Goal: Task Accomplishment & Management: Use online tool/utility

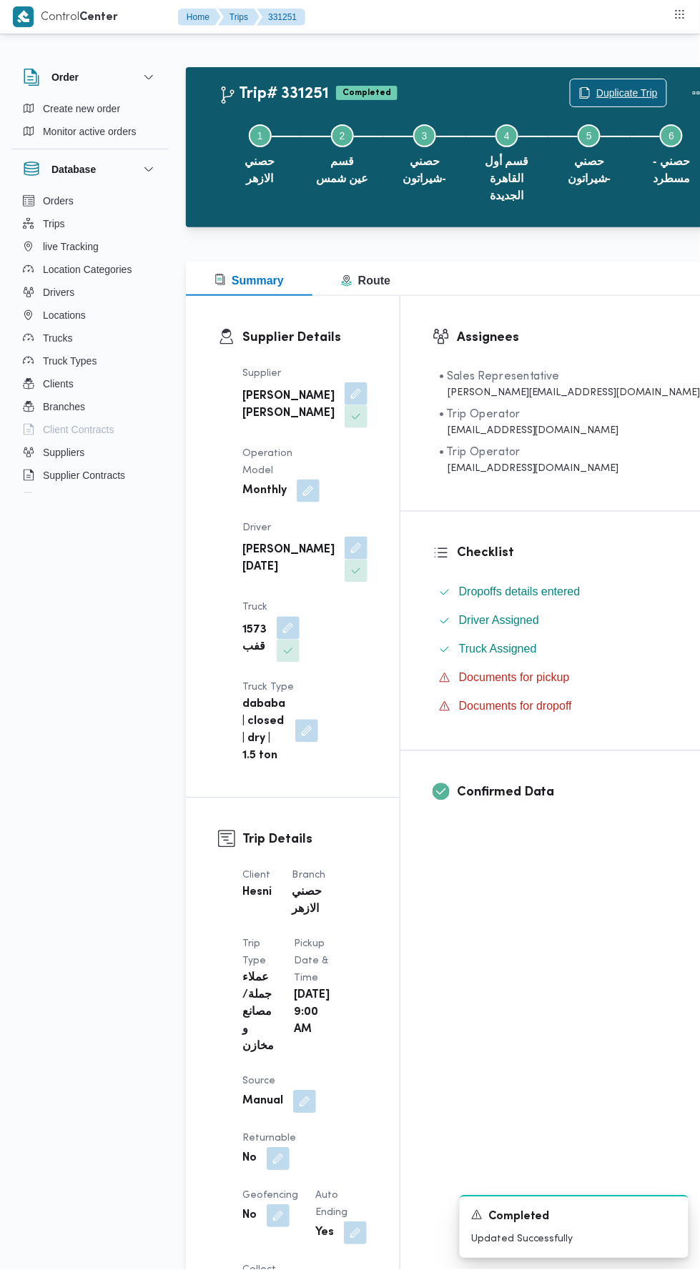
click at [596, 92] on span "Duplicate Trip" at bounding box center [626, 92] width 61 height 17
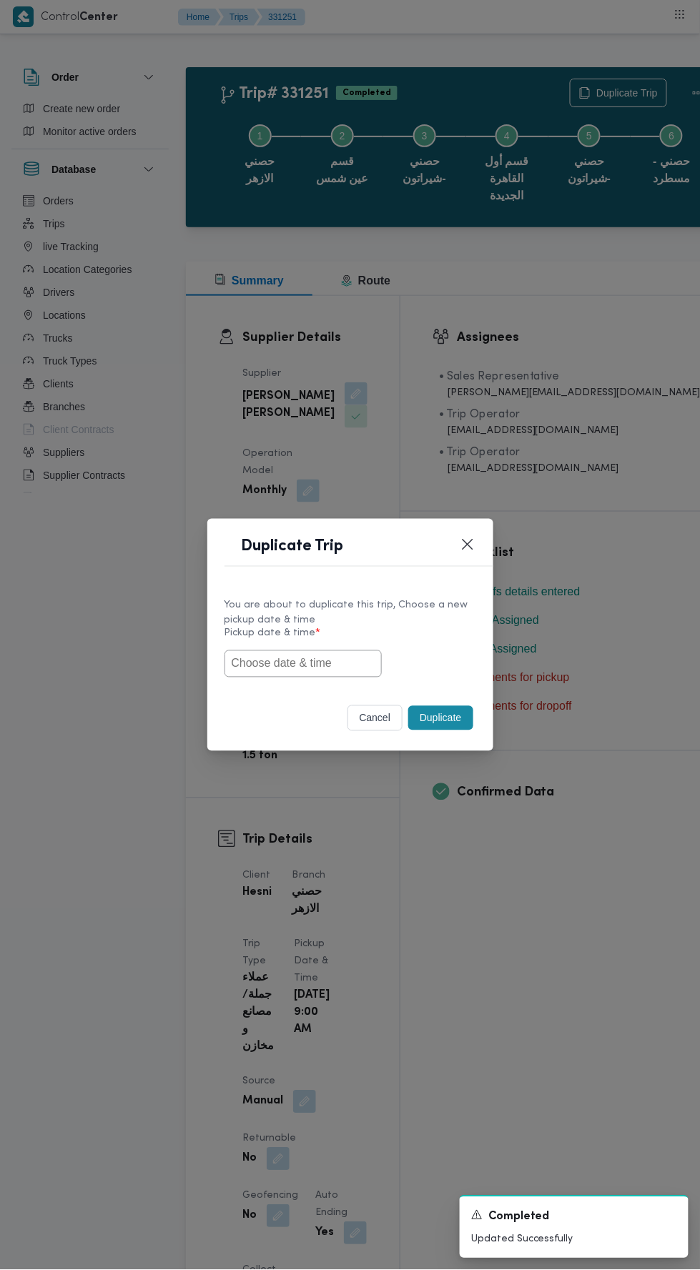
click at [335, 658] on input "text" at bounding box center [302, 663] width 157 height 27
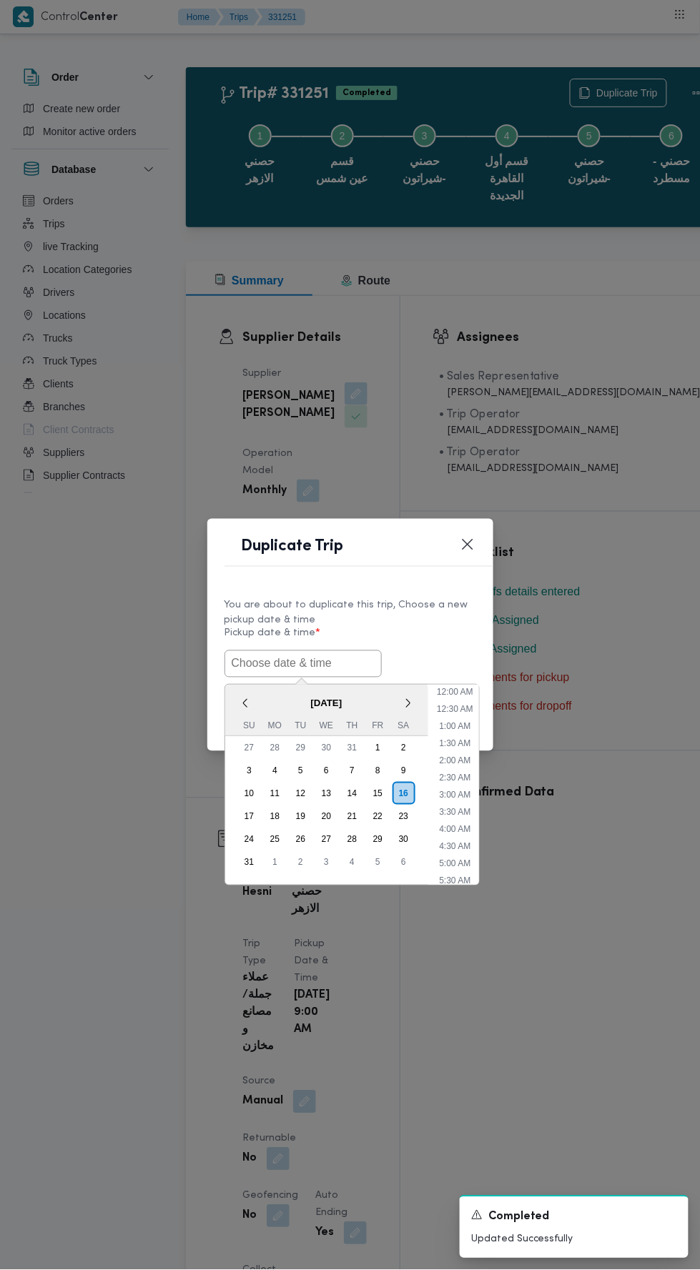
scroll to position [79, 0]
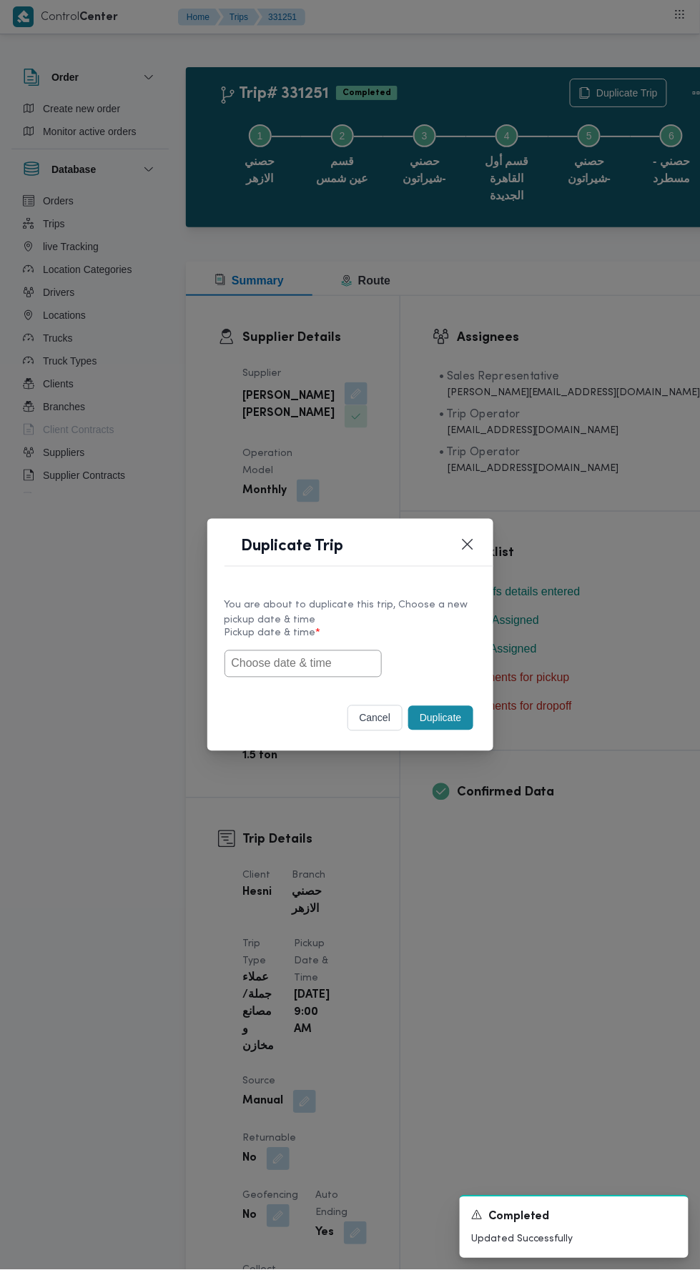
click at [325, 658] on input "text" at bounding box center [302, 663] width 157 height 27
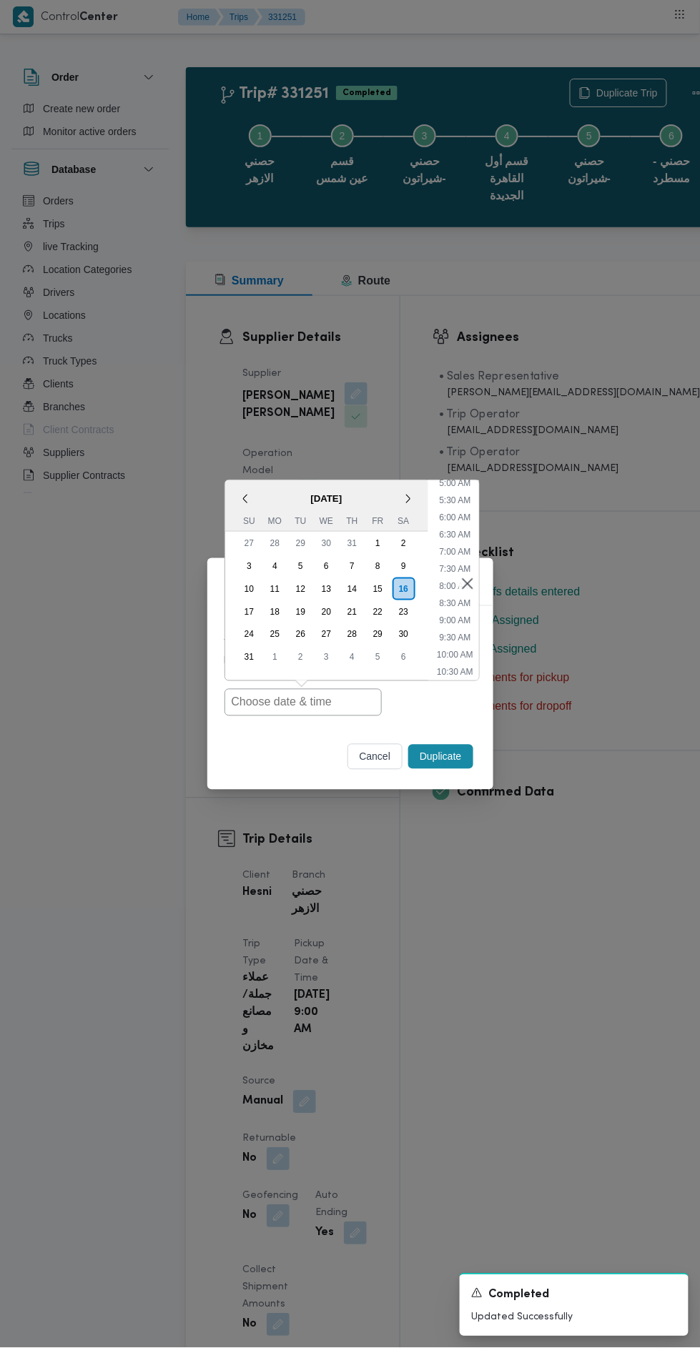
scroll to position [187, 0]
click at [453, 593] on li "8:30 AM" at bounding box center [454, 592] width 43 height 14
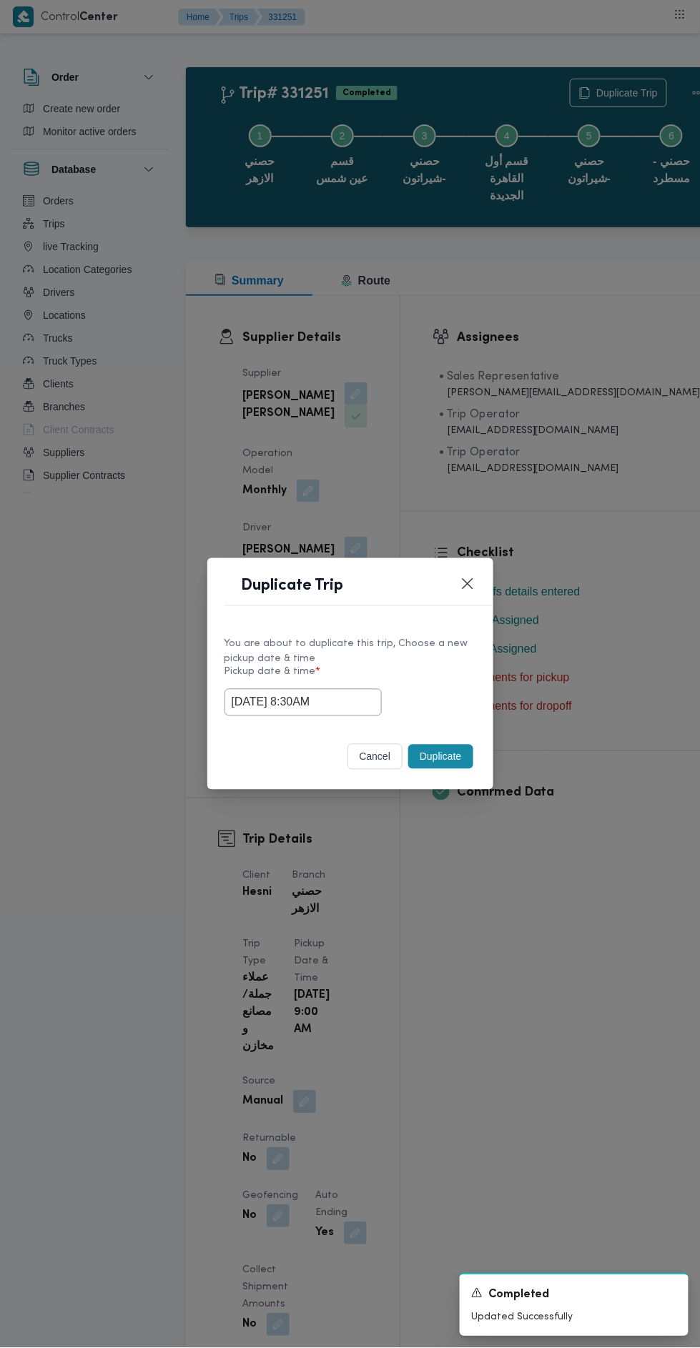
click at [343, 701] on input "16/08/2025 8:30AM" at bounding box center [302, 702] width 157 height 27
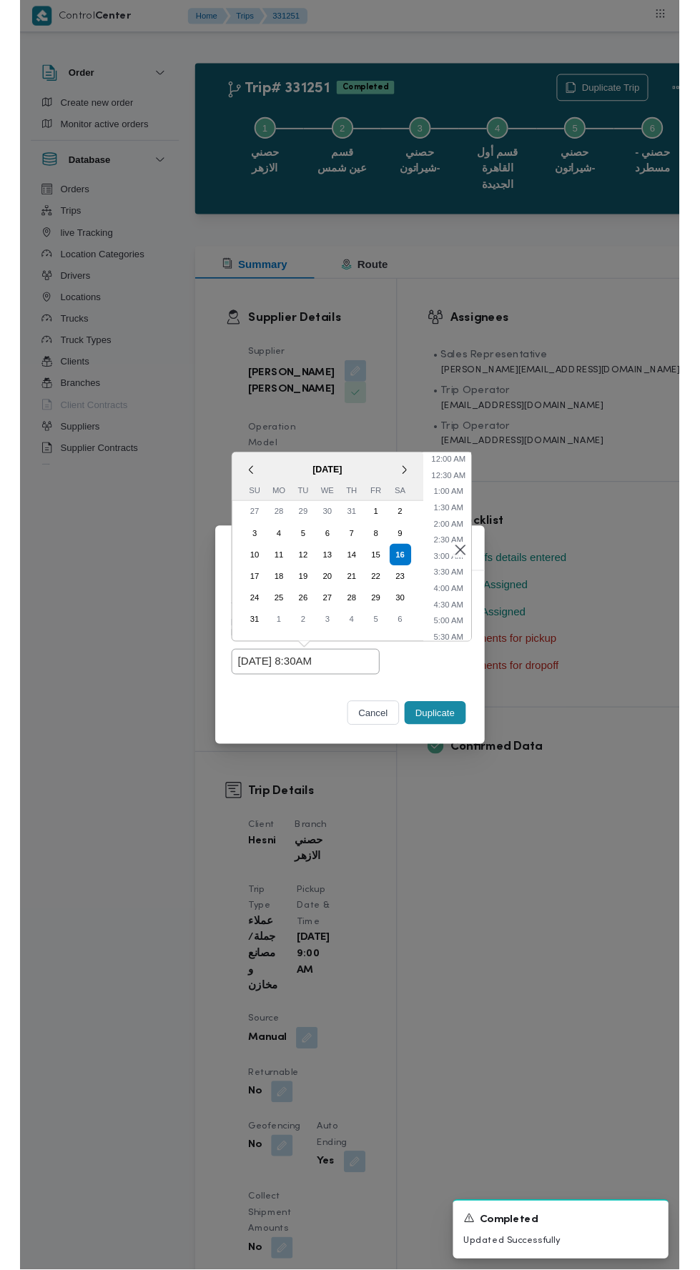
scroll to position [198, 0]
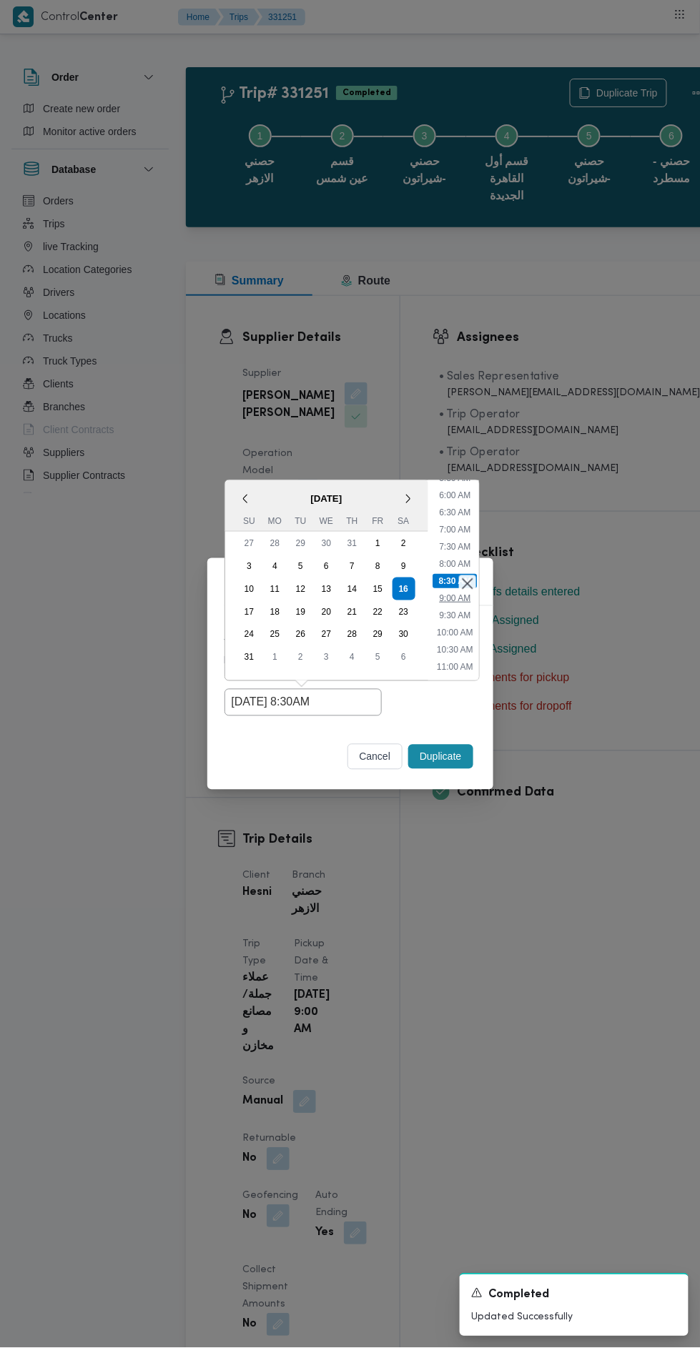
click at [437, 598] on li "9:00 AM" at bounding box center [454, 598] width 43 height 14
type input "[DATE] 9:00AM"
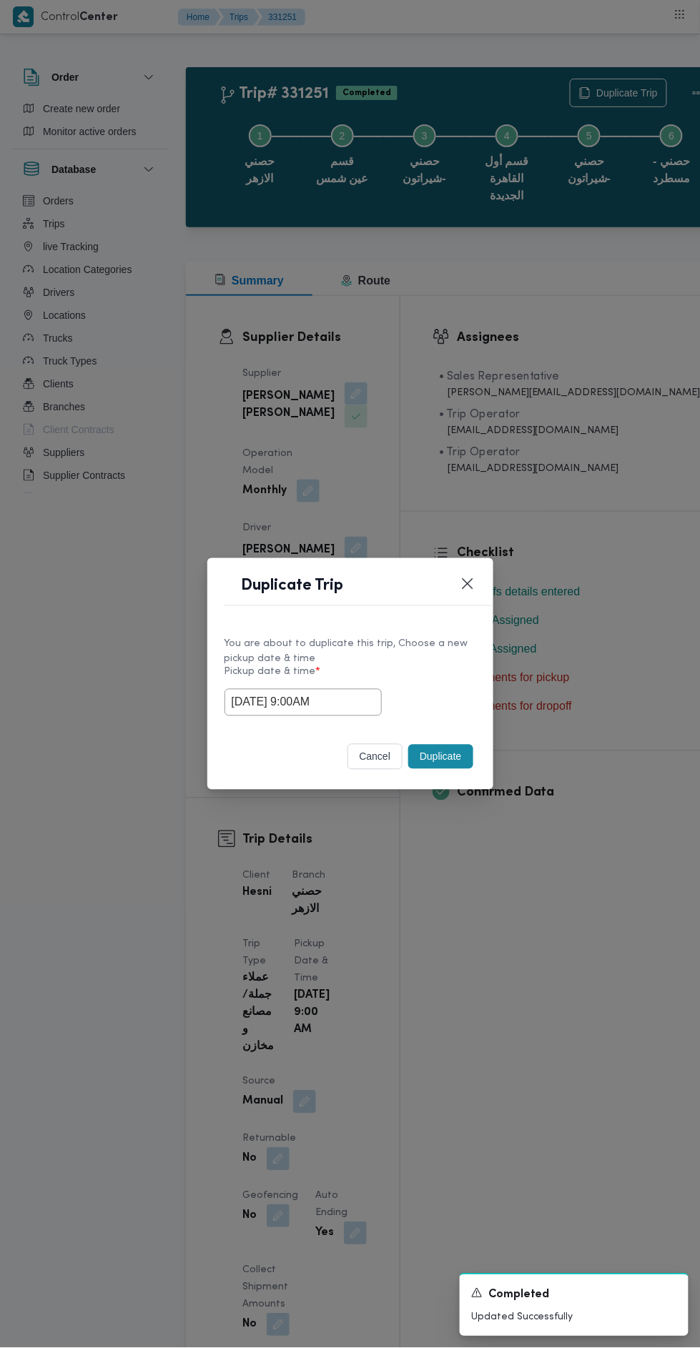
click at [432, 747] on button "Duplicate" at bounding box center [440, 757] width 64 height 24
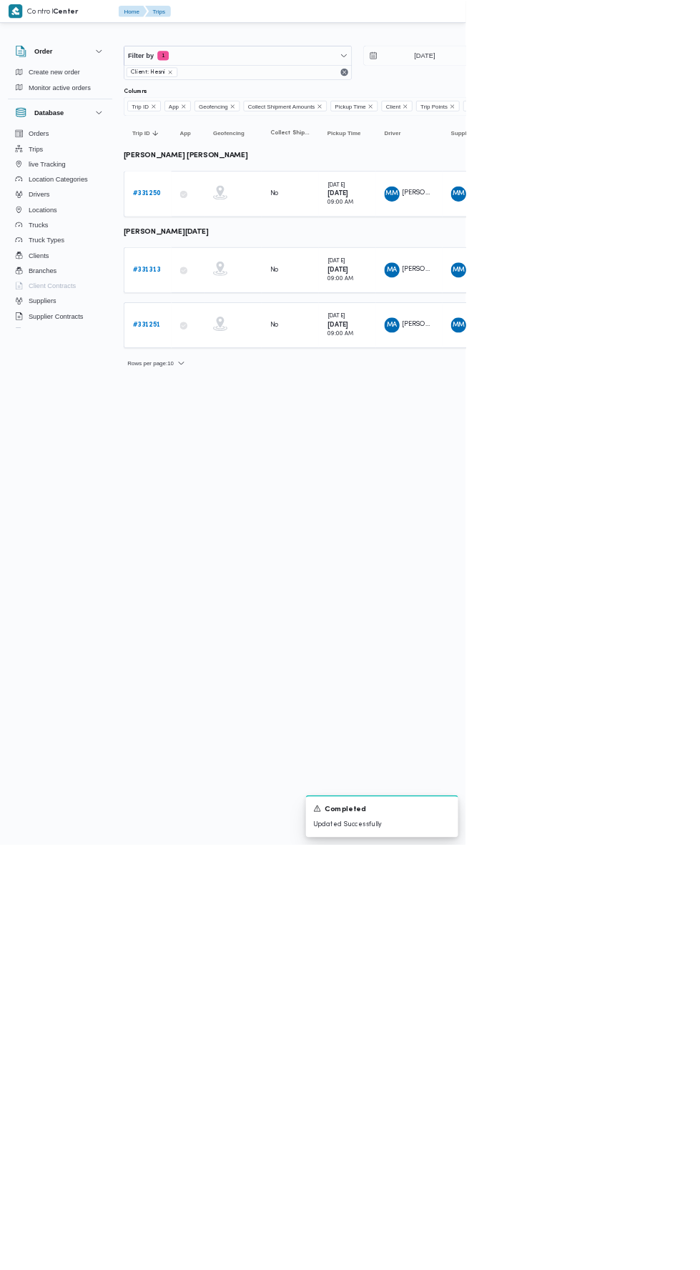
click at [231, 290] on b "# 331250" at bounding box center [220, 291] width 42 height 9
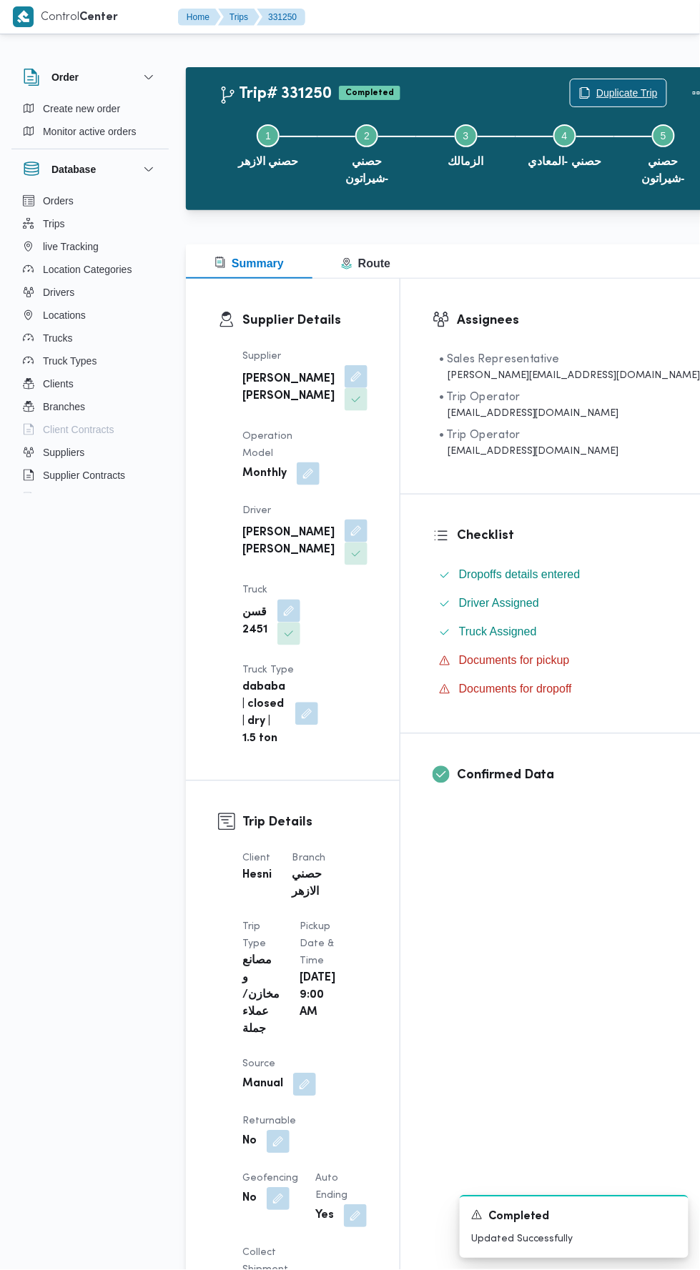
click at [596, 94] on span "Duplicate Trip" at bounding box center [626, 92] width 61 height 17
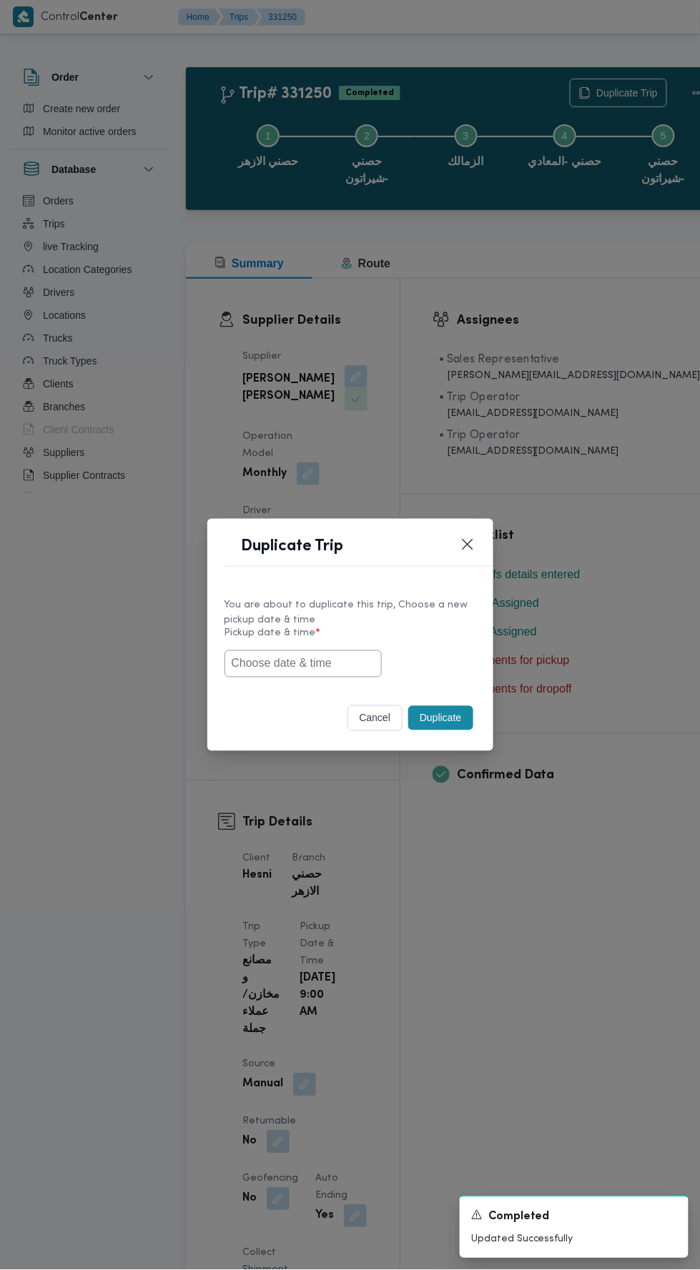
click at [337, 667] on input "text" at bounding box center [302, 663] width 157 height 27
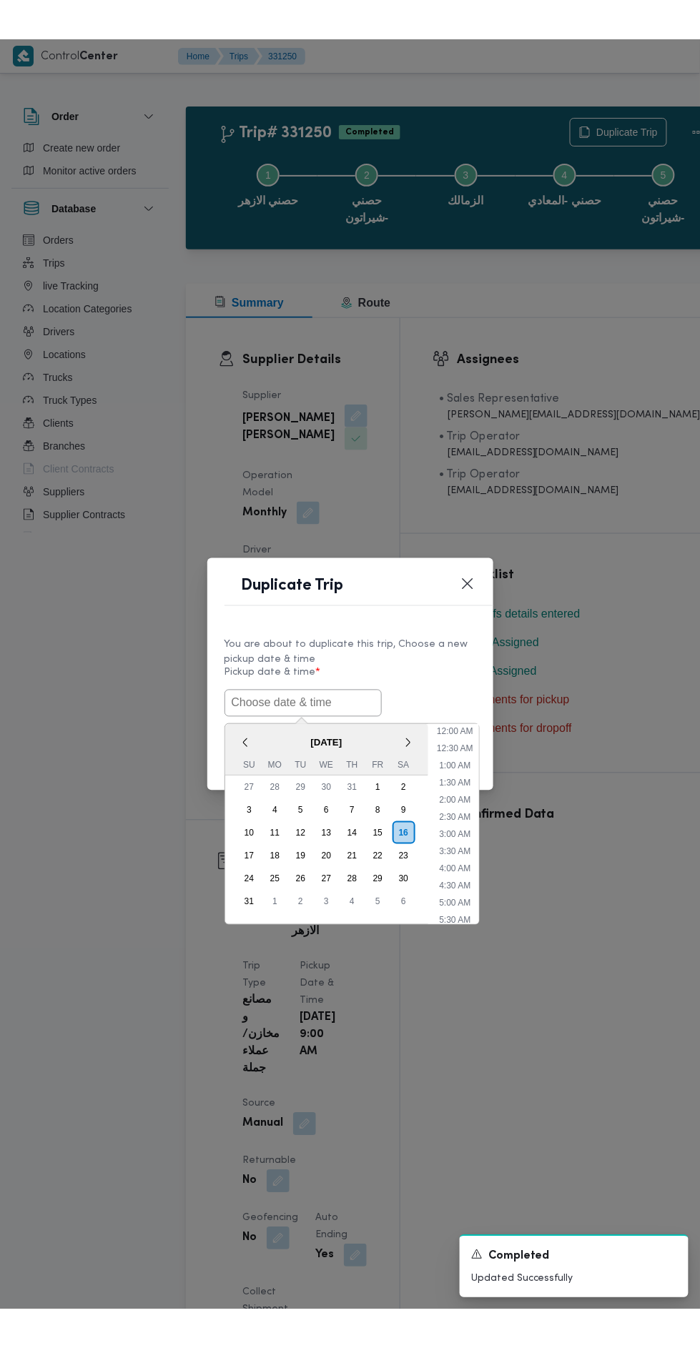
scroll to position [79, 0]
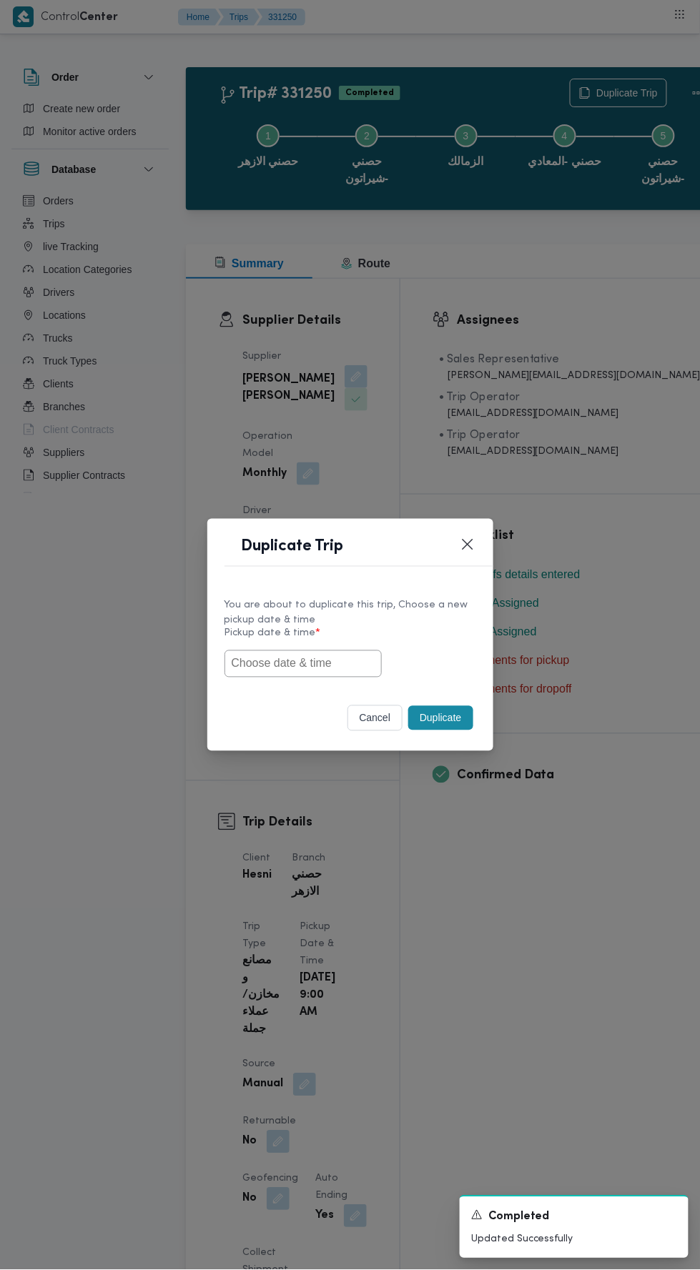
click at [344, 665] on input "text" at bounding box center [302, 663] width 157 height 27
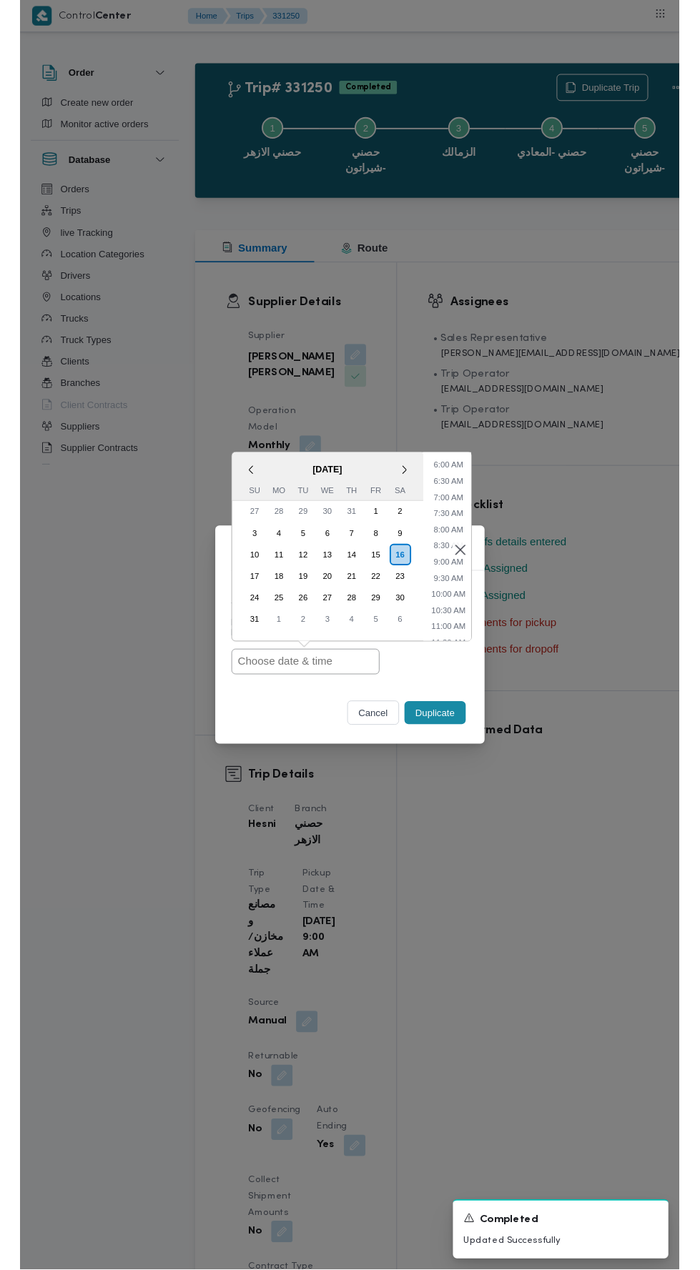
scroll to position [235, 0]
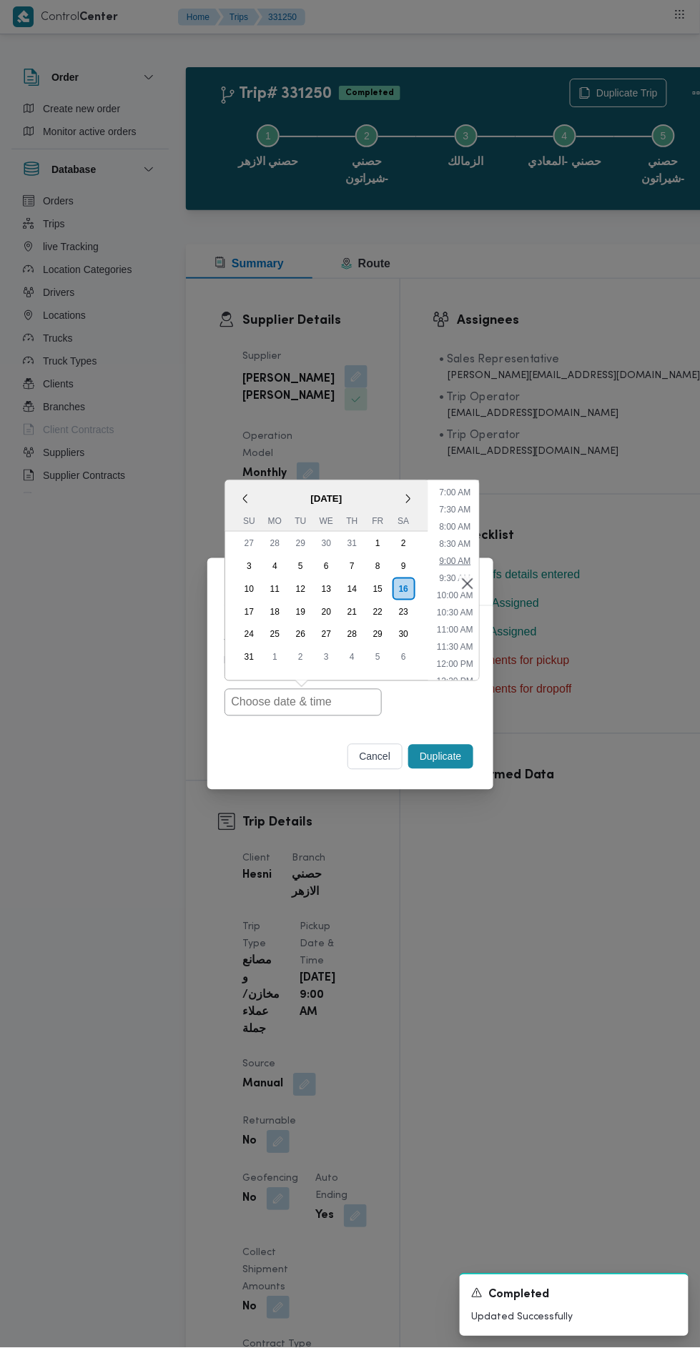
click at [447, 561] on li "9:00 AM" at bounding box center [454, 561] width 43 height 14
type input "[DATE] 9:00AM"
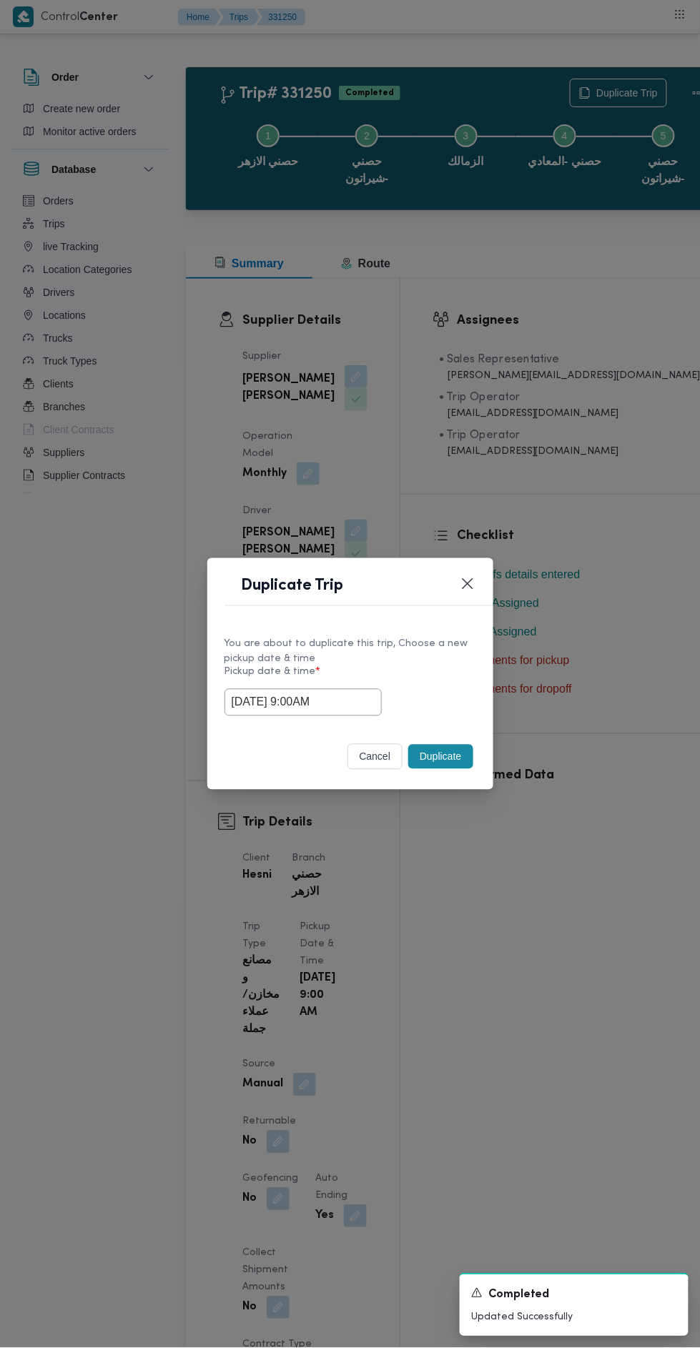
click at [449, 757] on button "Duplicate" at bounding box center [440, 757] width 64 height 24
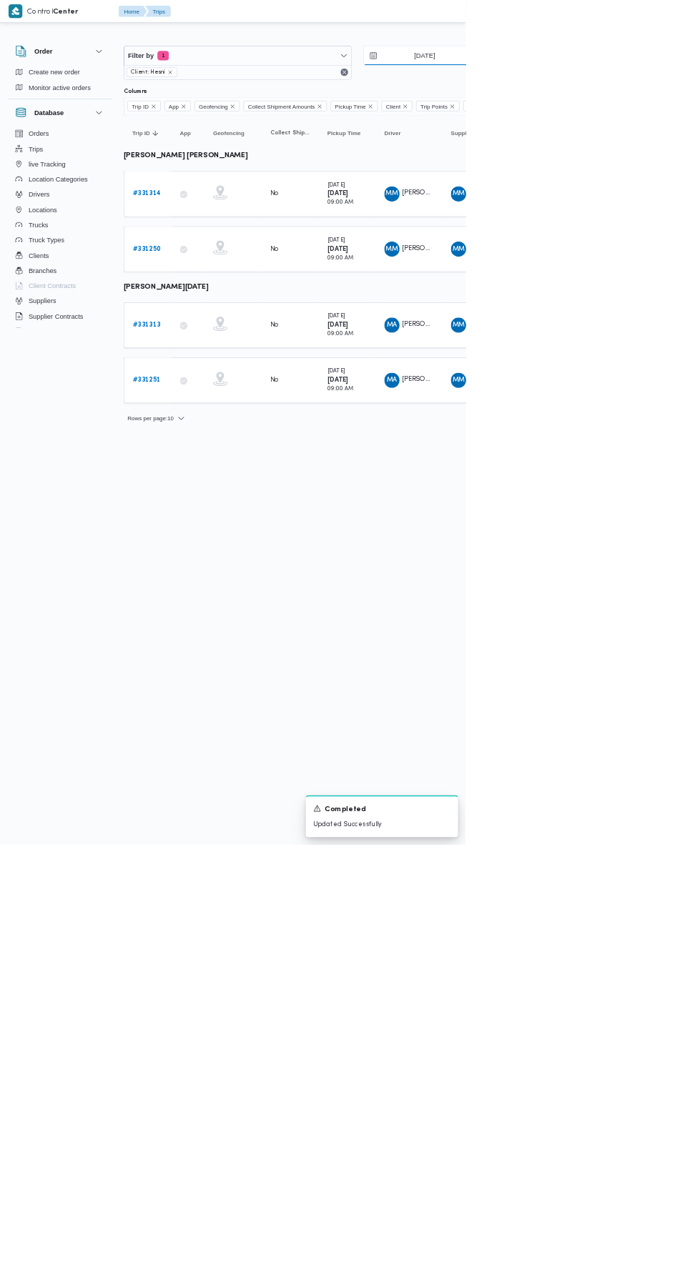
click at [633, 83] on input "[DATE]" at bounding box center [628, 83] width 162 height 29
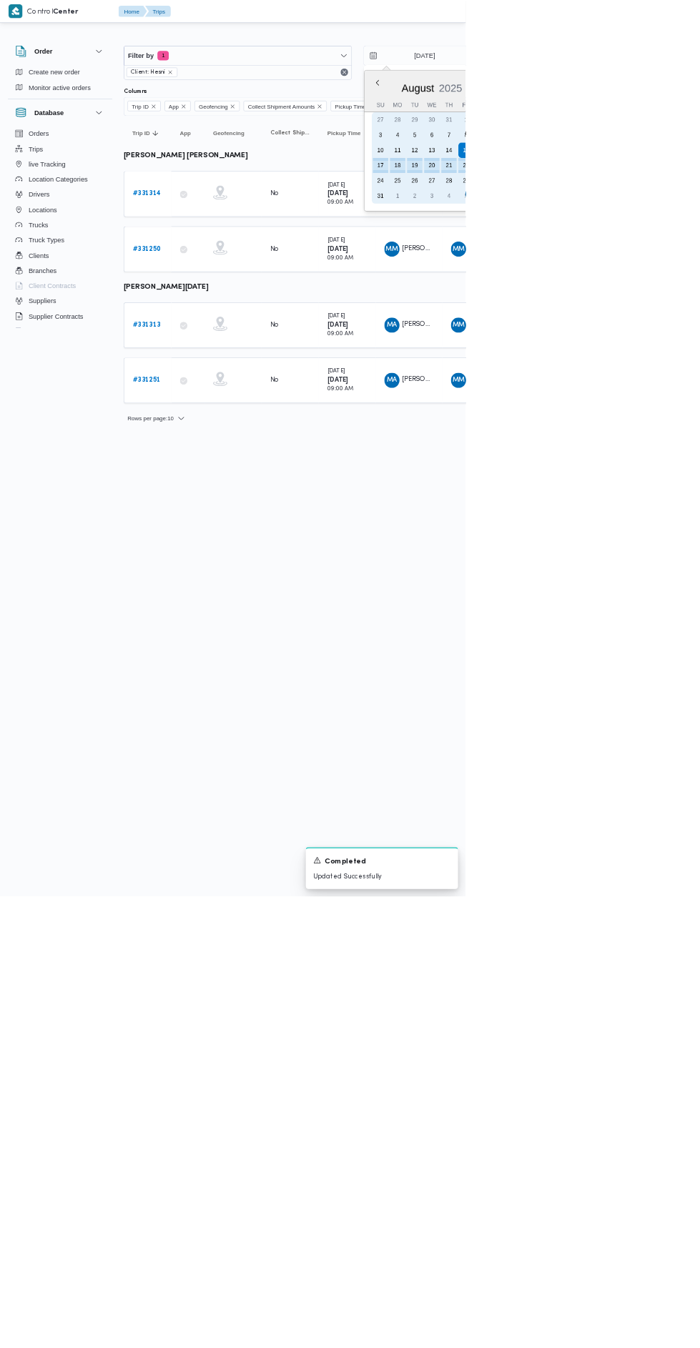
click at [679, 219] on div "14" at bounding box center [674, 225] width 23 height 23
type input "14/8/2025"
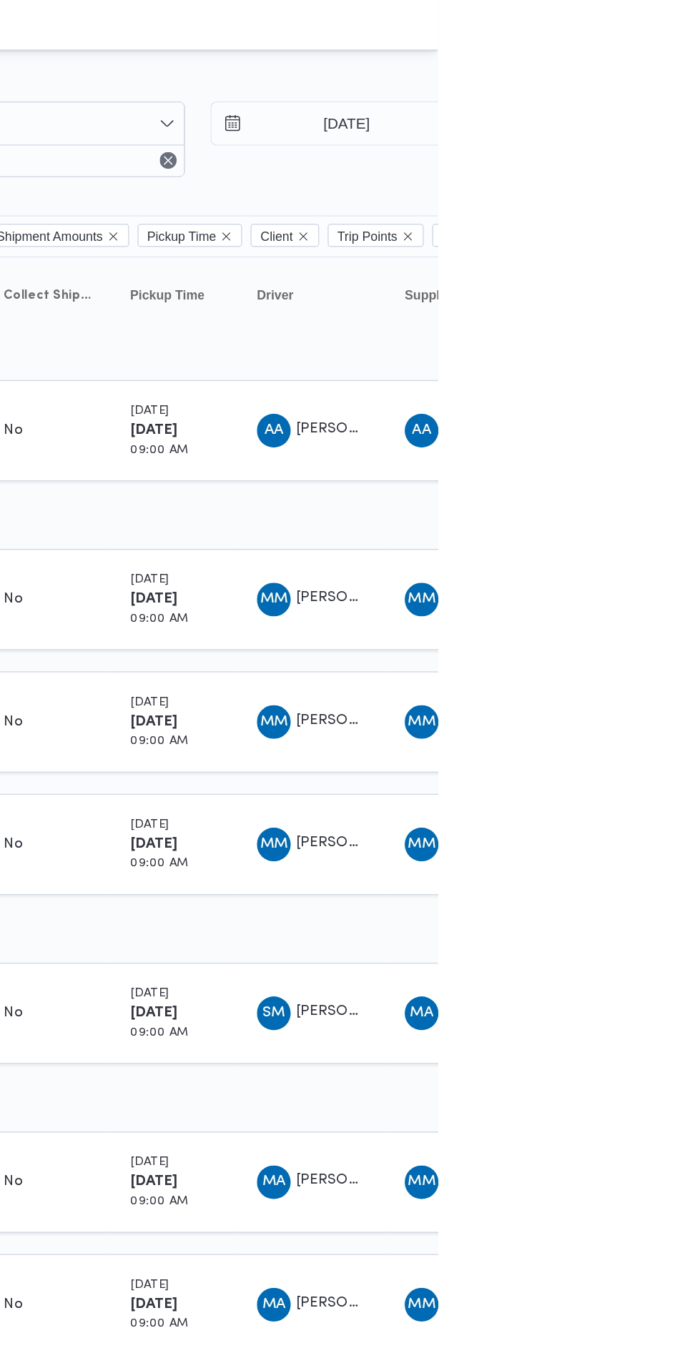
click at [679, 346] on table "Trip ID Click to sort in ascending order App Click to sort in ascending order G…" at bounding box center [615, 594] width 858 height 841
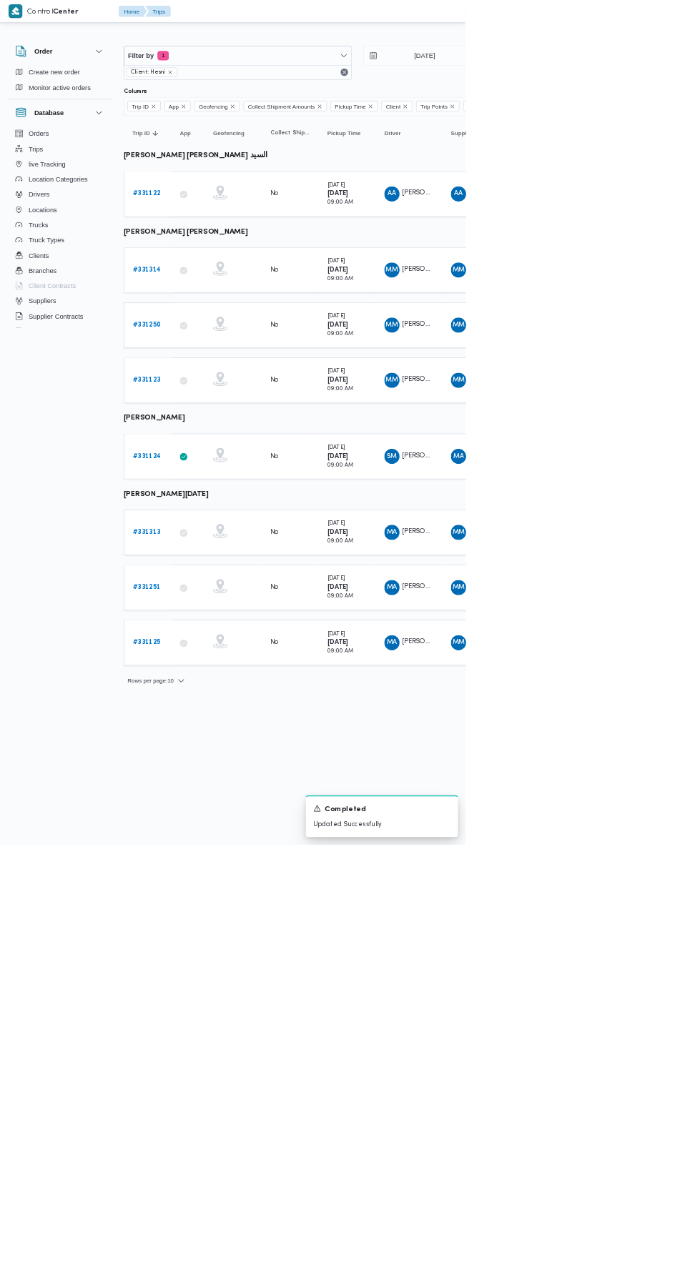
click at [233, 288] on b "# 331122" at bounding box center [219, 291] width 41 height 9
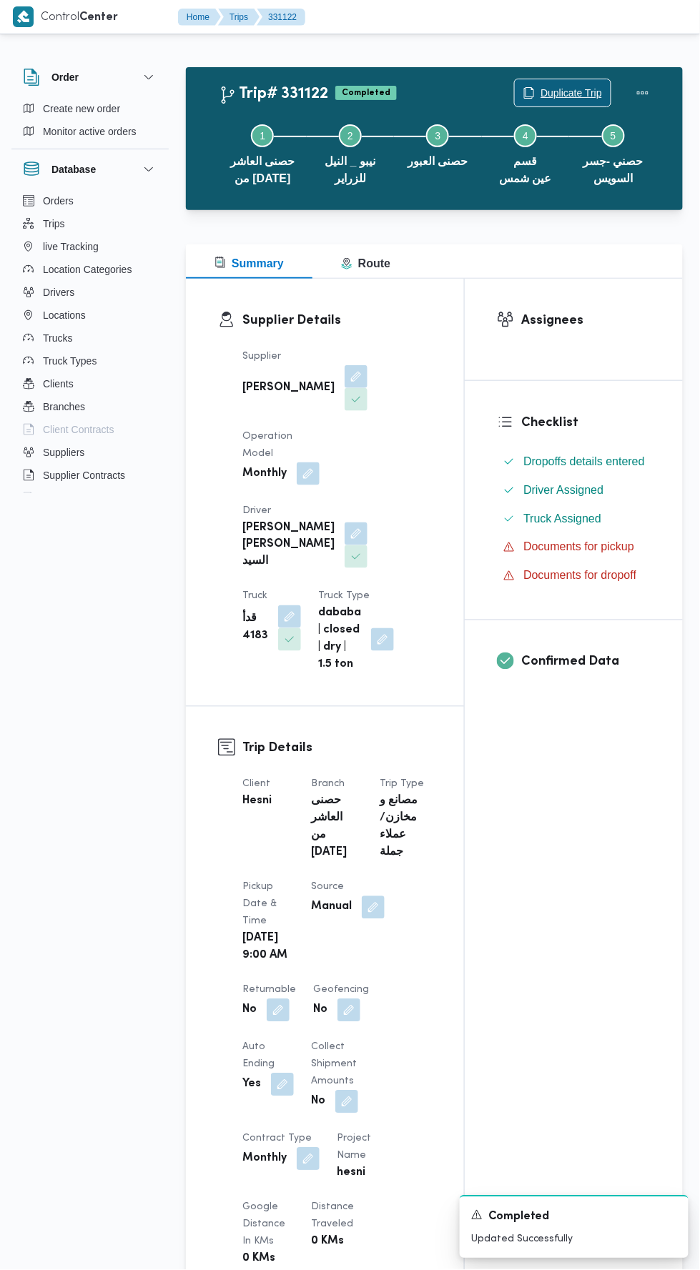
click at [575, 85] on span "Duplicate Trip" at bounding box center [570, 92] width 61 height 17
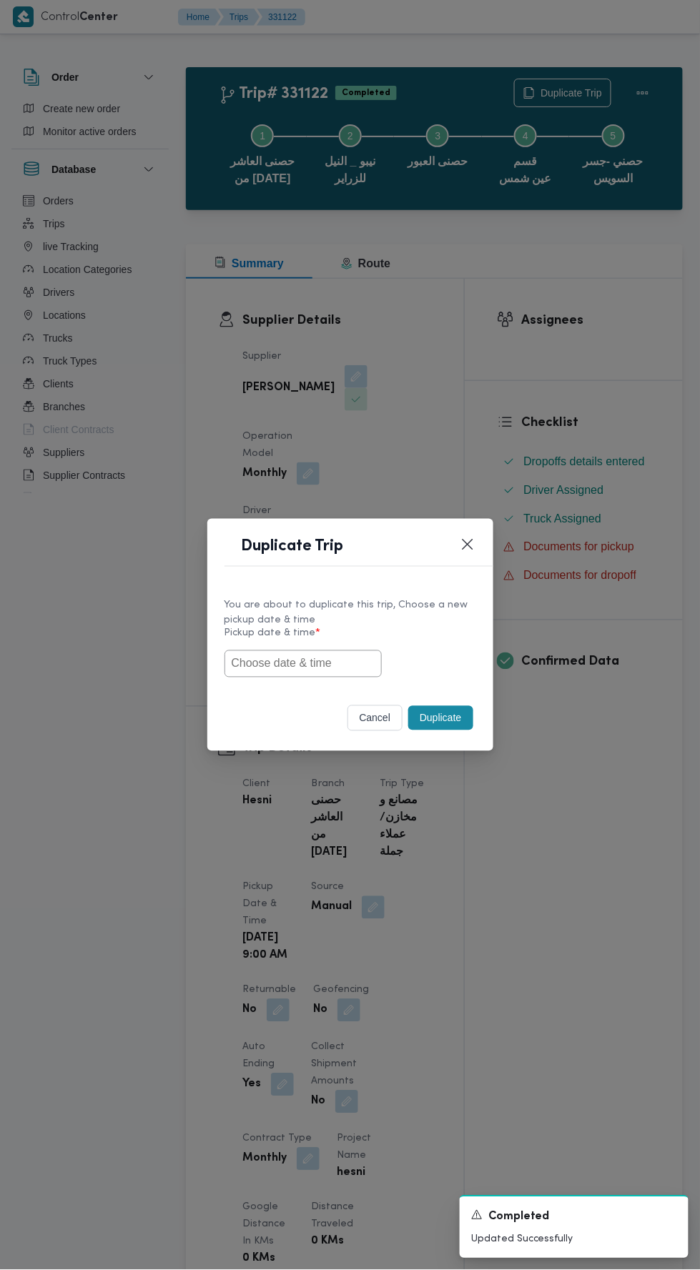
click at [342, 661] on input "text" at bounding box center [302, 663] width 157 height 27
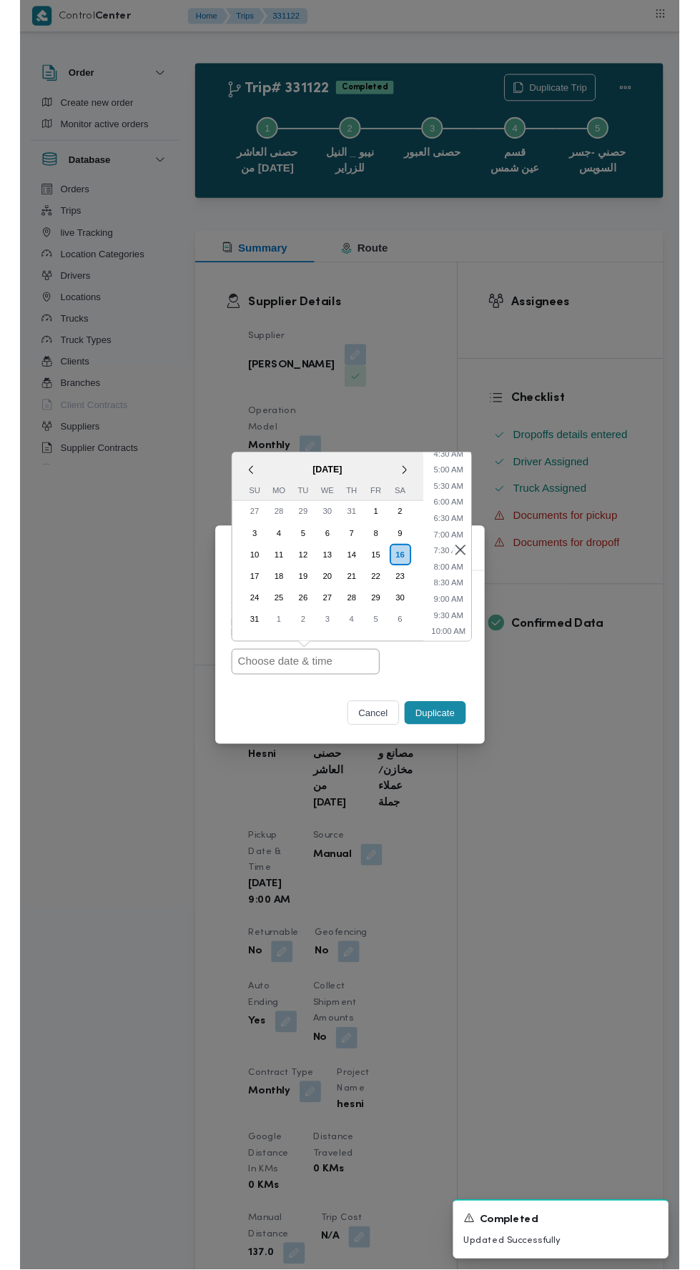
scroll to position [171, 0]
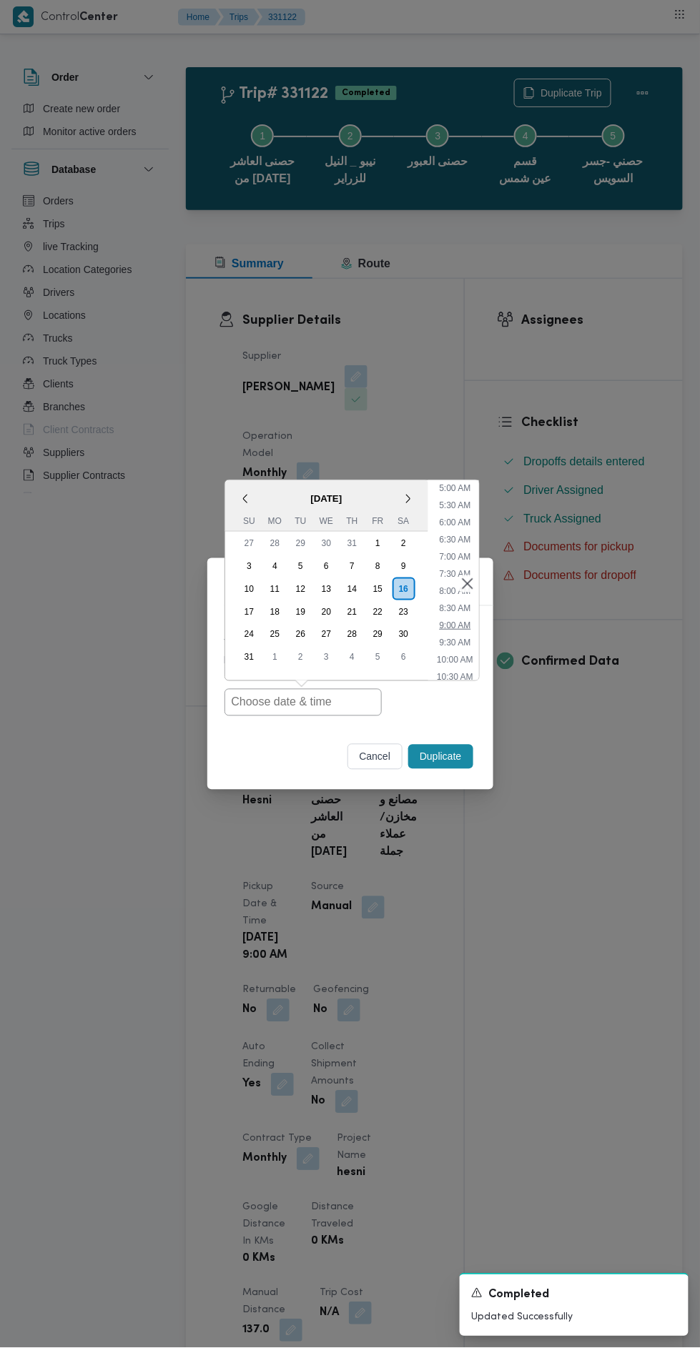
click at [444, 625] on li "9:00 AM" at bounding box center [454, 625] width 43 height 14
type input "[DATE] 9:00AM"
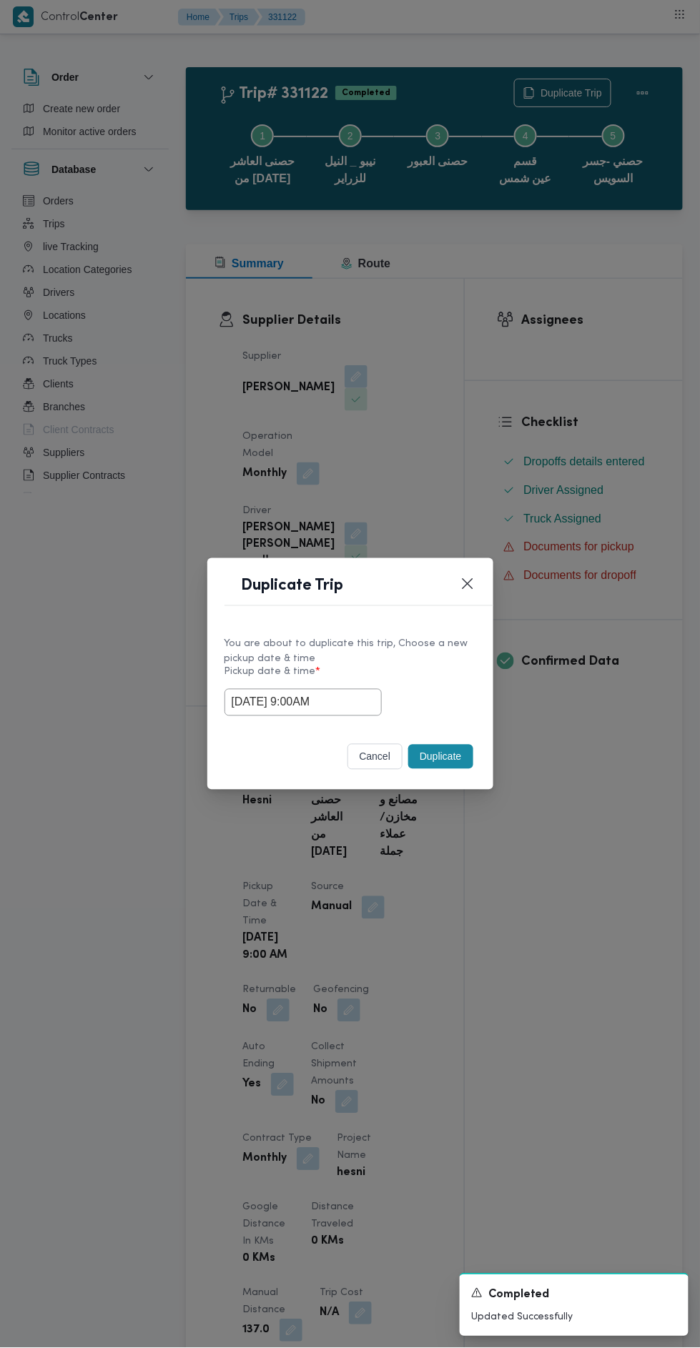
click at [445, 761] on button "Duplicate" at bounding box center [440, 757] width 64 height 24
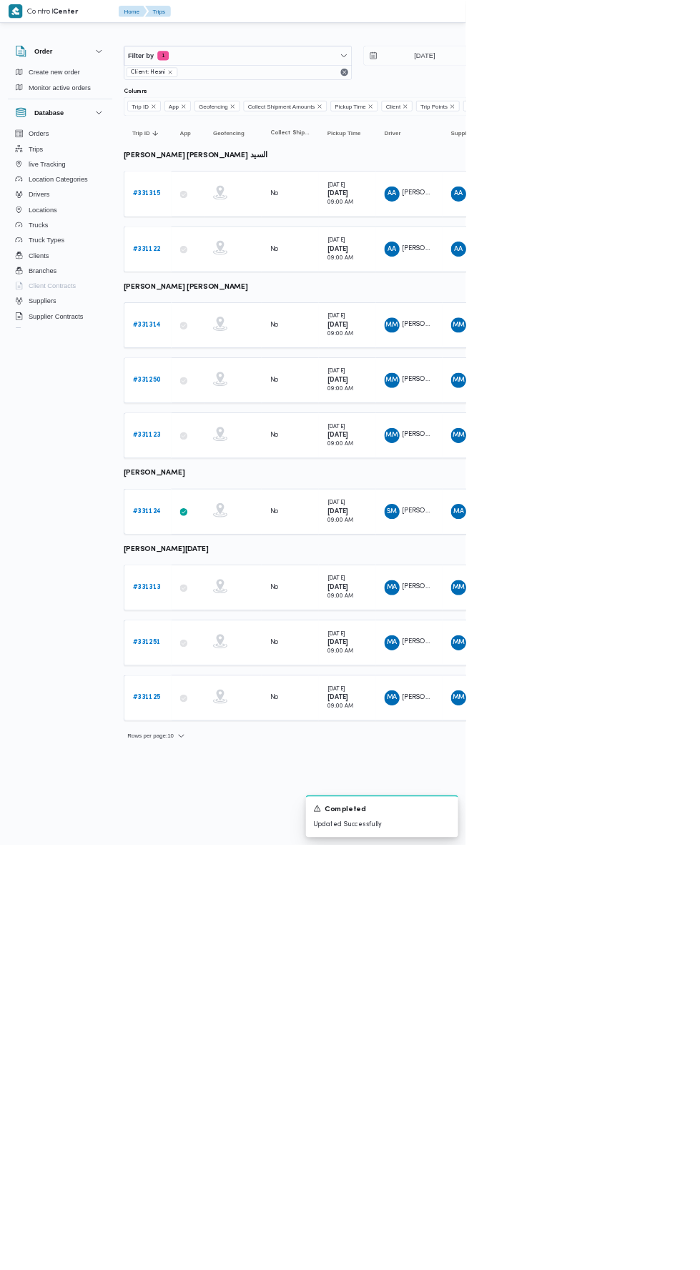
click at [202, 764] on b "# 331124" at bounding box center [220, 768] width 42 height 9
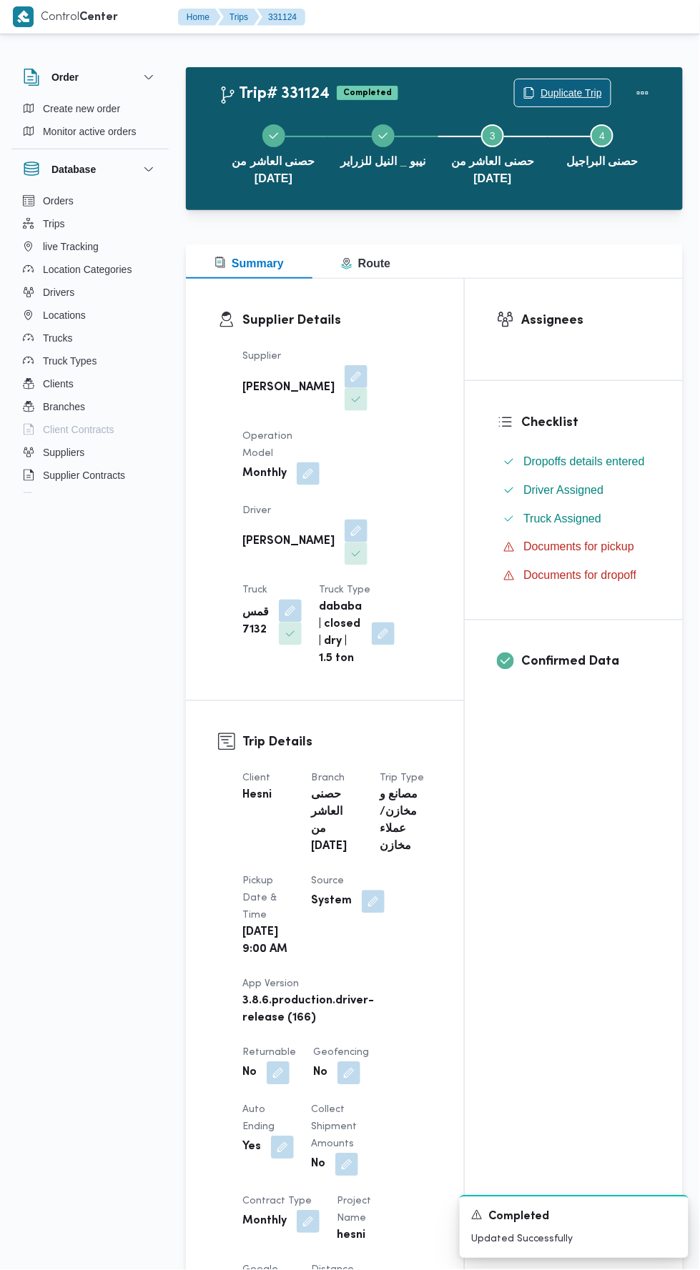
click at [561, 92] on span "Duplicate Trip" at bounding box center [570, 92] width 61 height 17
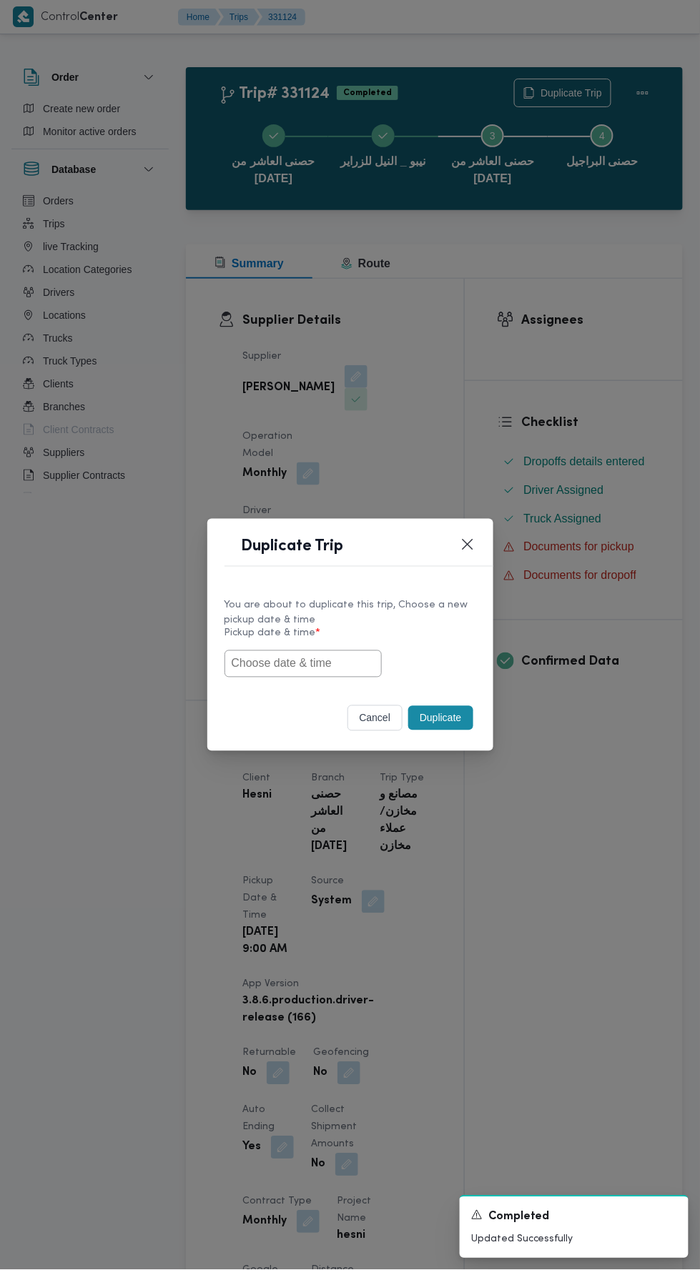
click at [312, 663] on input "text" at bounding box center [302, 663] width 157 height 27
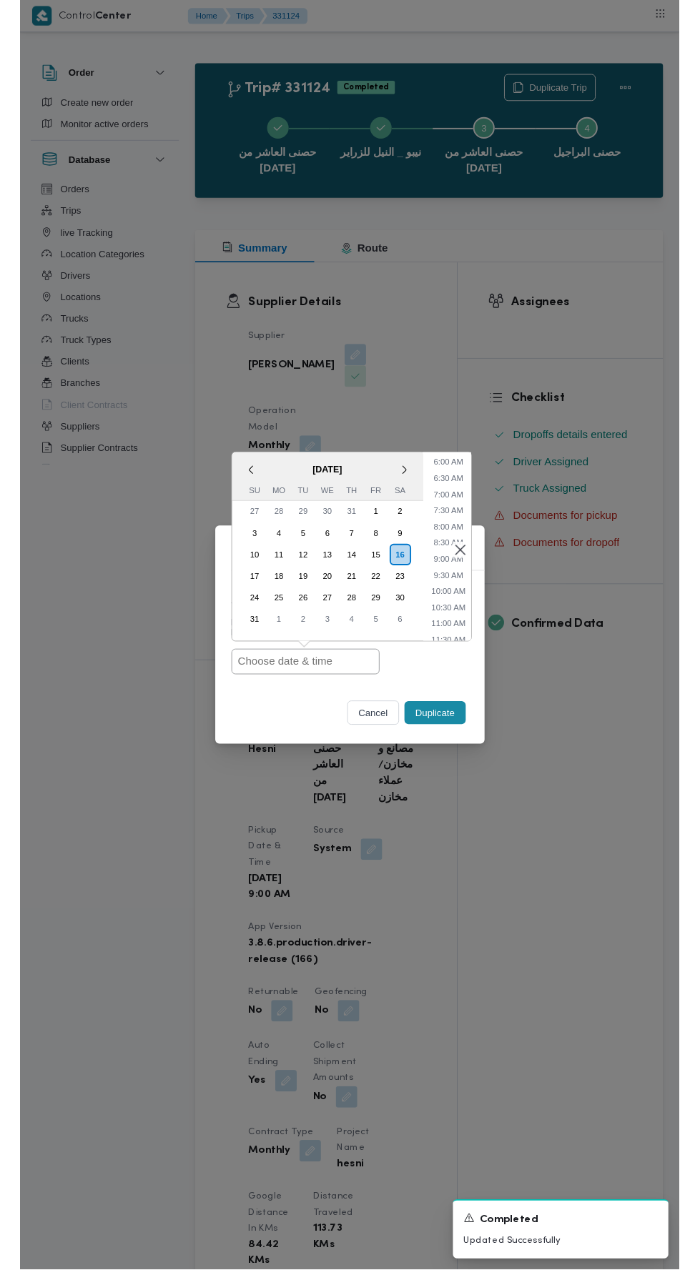
scroll to position [223, 0]
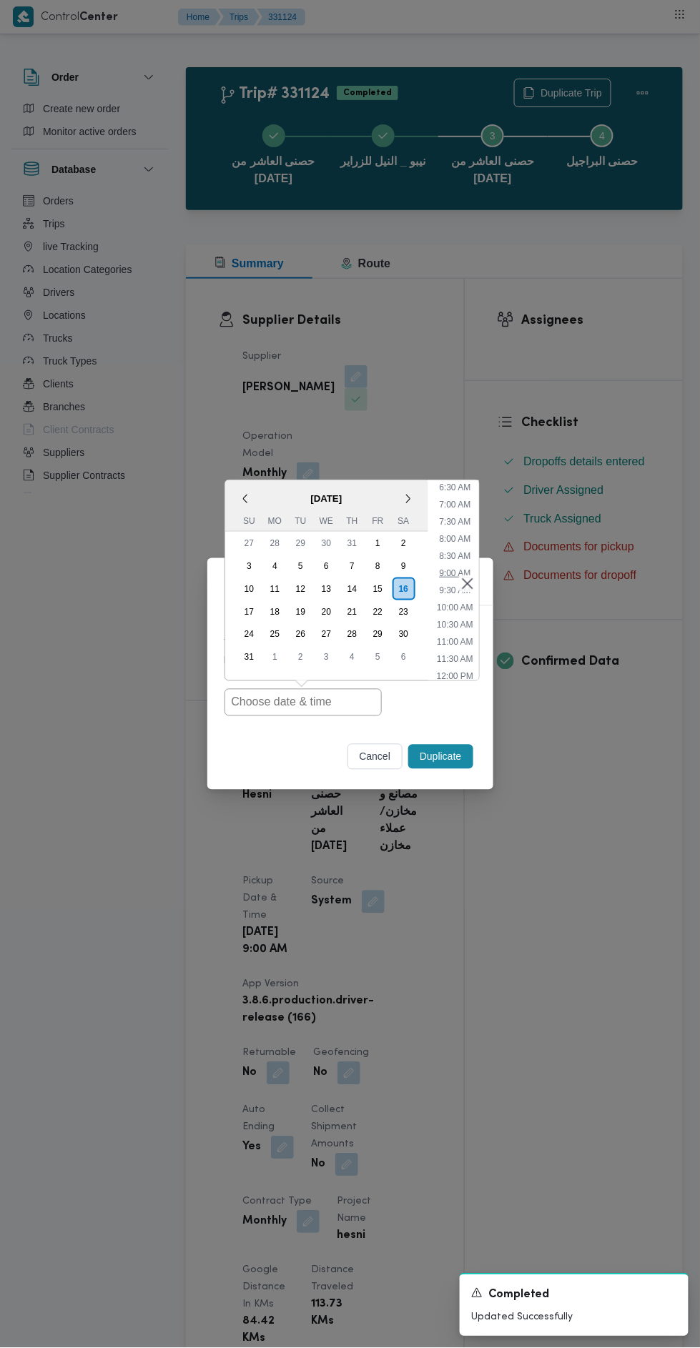
click at [440, 566] on li "9:00 AM" at bounding box center [454, 573] width 43 height 14
type input "[DATE] 9:00AM"
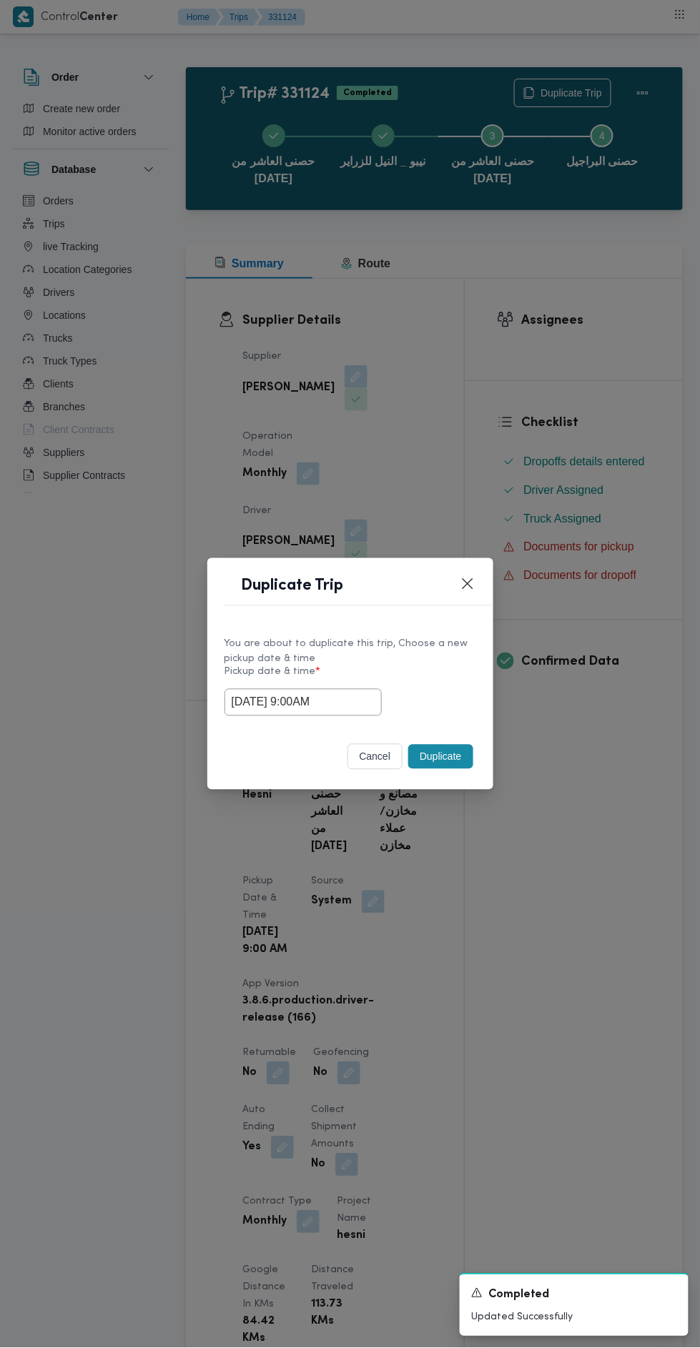
click at [440, 752] on button "Duplicate" at bounding box center [440, 757] width 64 height 24
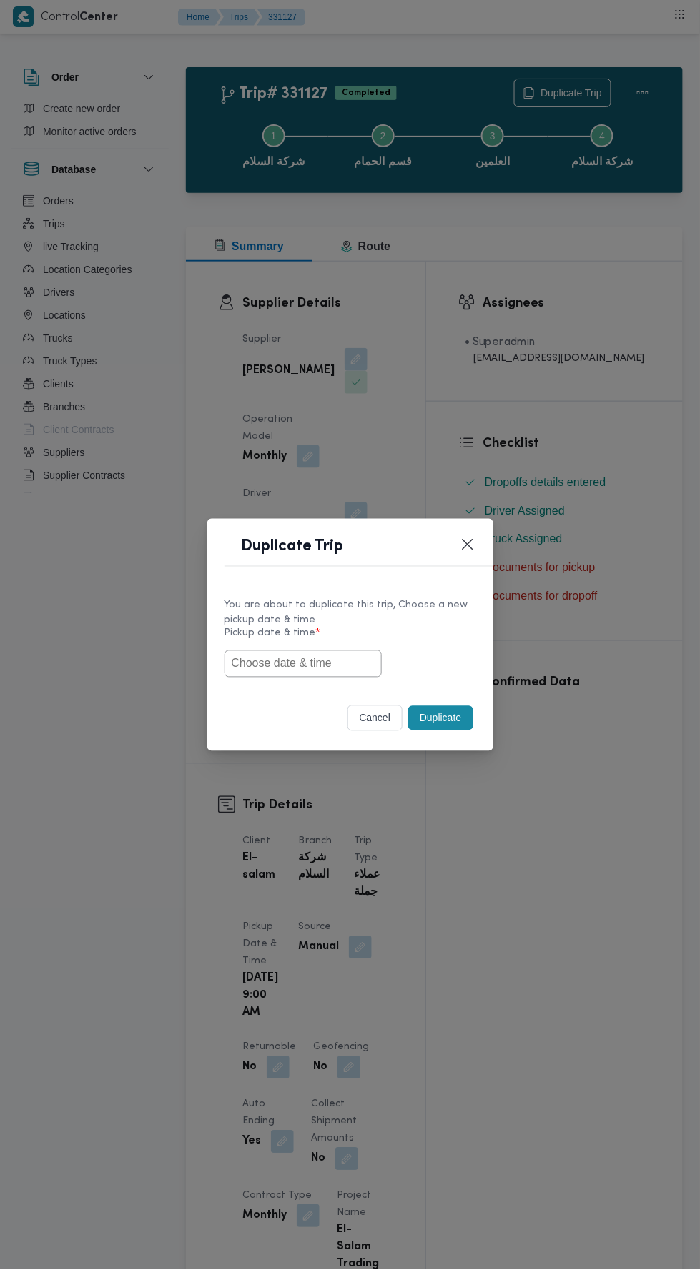
click at [322, 658] on input "text" at bounding box center [302, 663] width 157 height 27
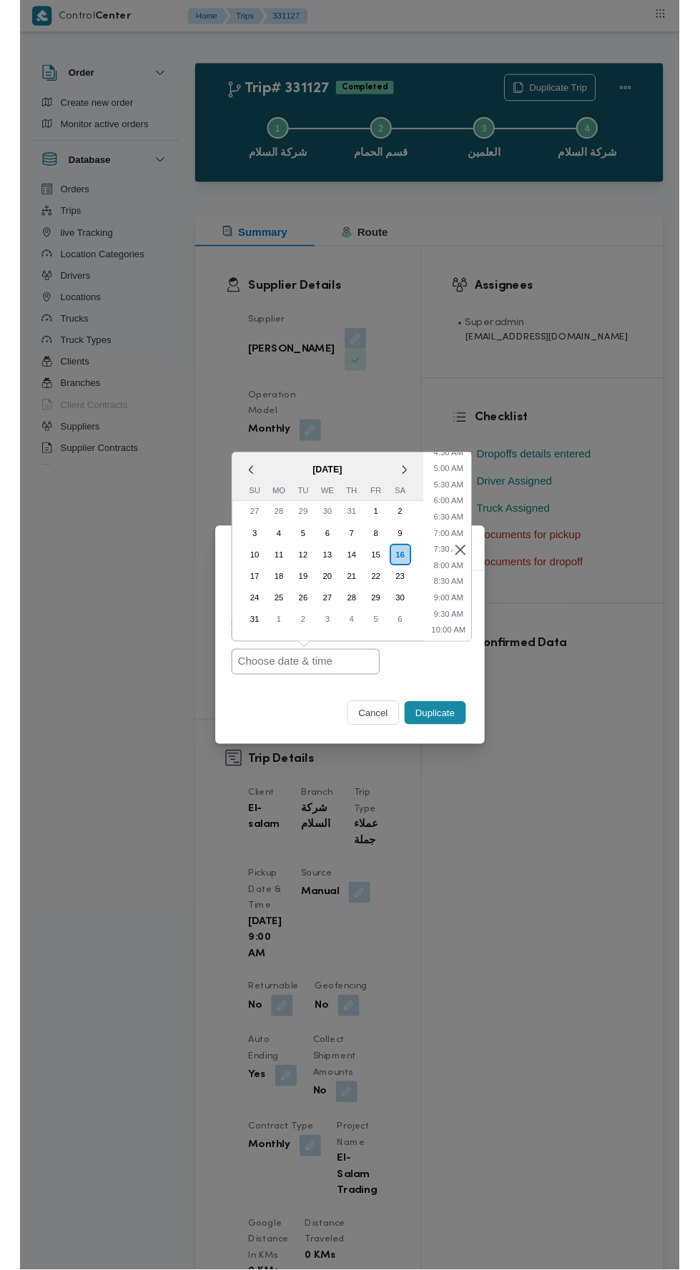
scroll to position [163, 0]
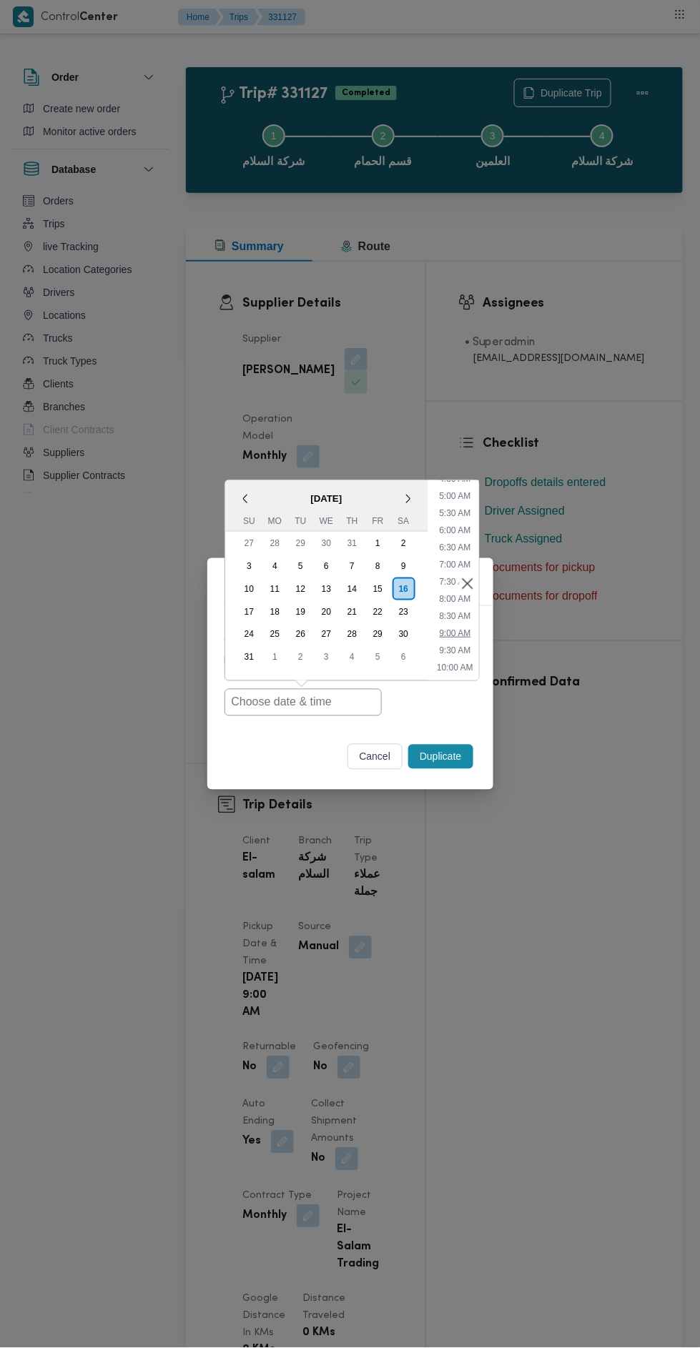
click at [463, 635] on li "9:00 AM" at bounding box center [454, 633] width 43 height 14
type input "[DATE] 9:00AM"
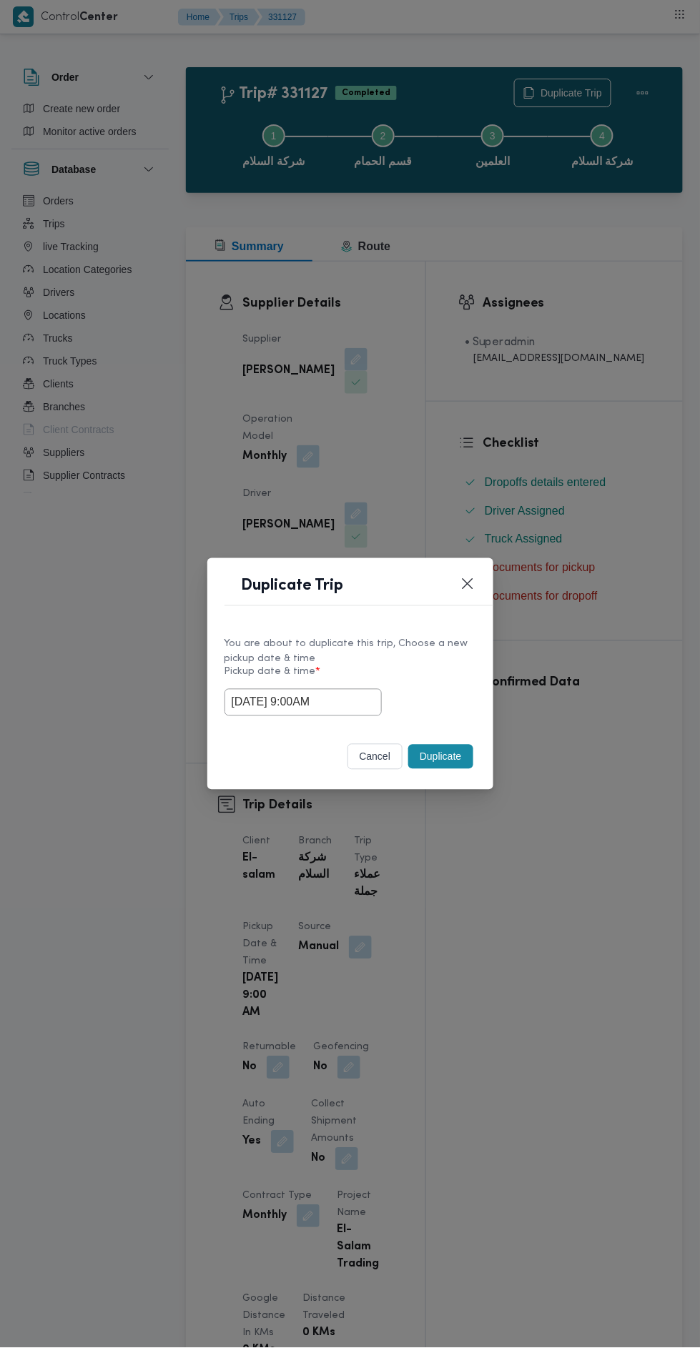
click at [435, 756] on button "Duplicate" at bounding box center [440, 757] width 64 height 24
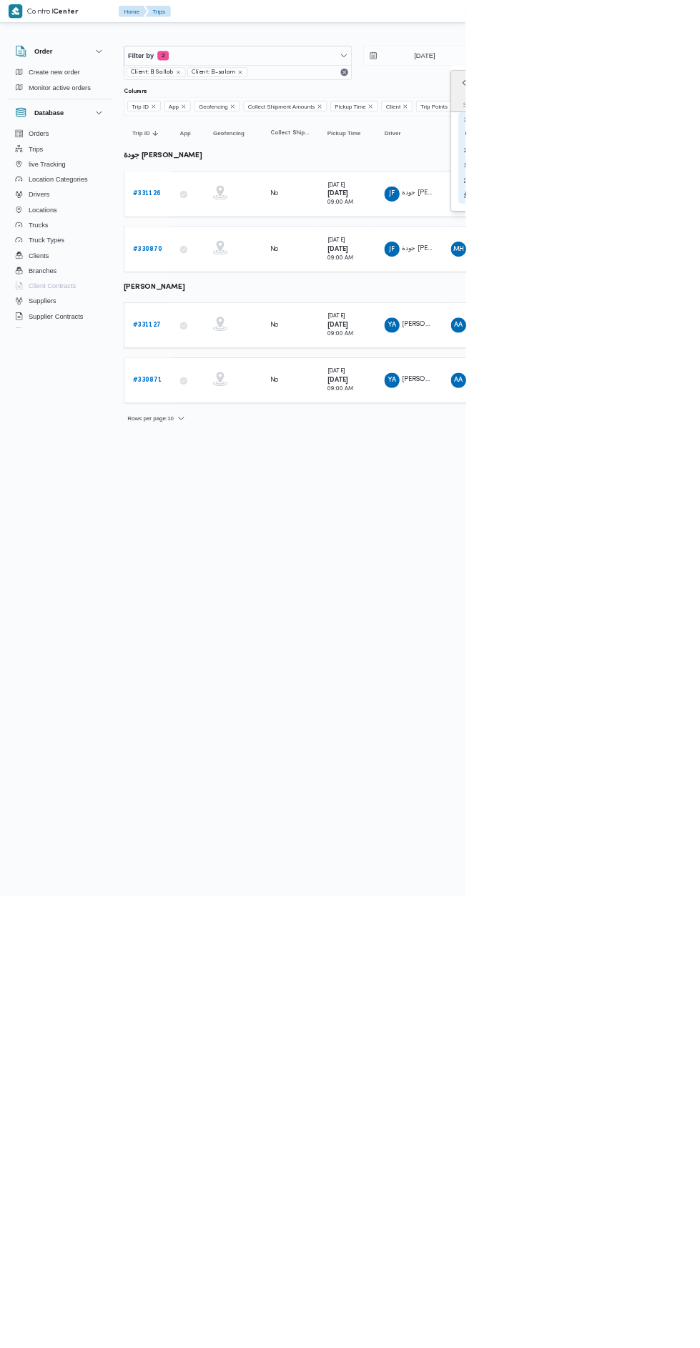
type input "[DATE]"
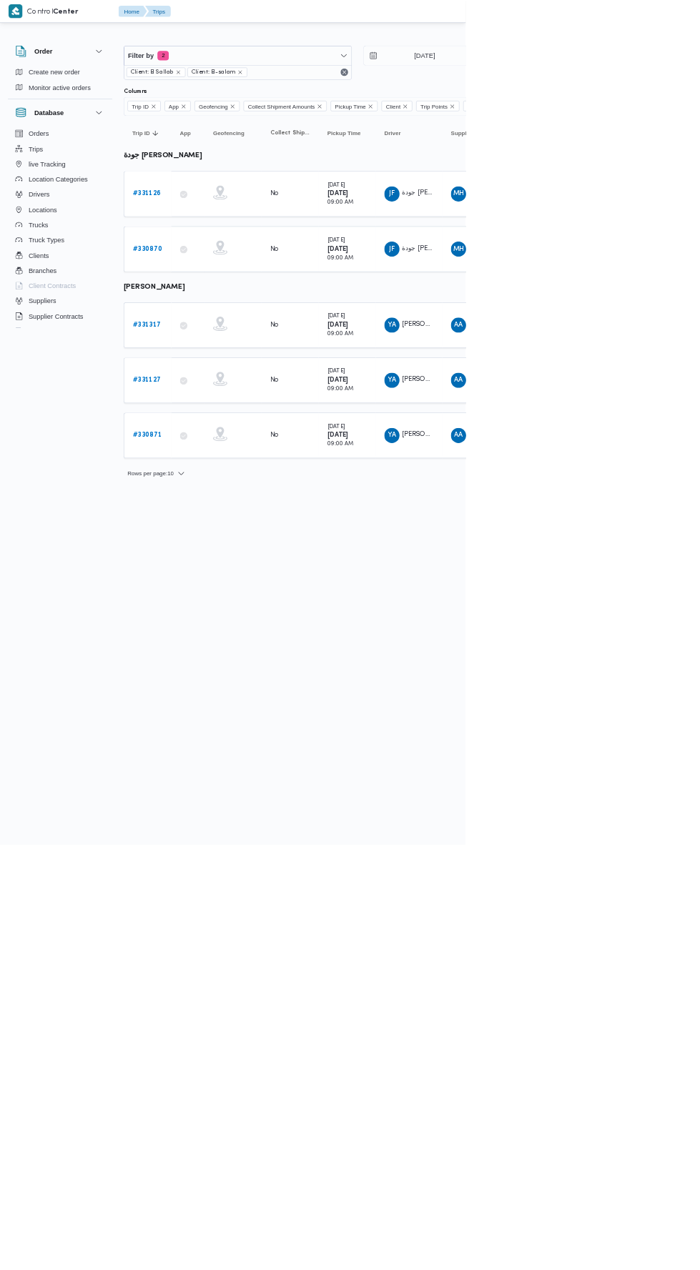
click at [237, 292] on b "# 331126" at bounding box center [220, 291] width 42 height 9
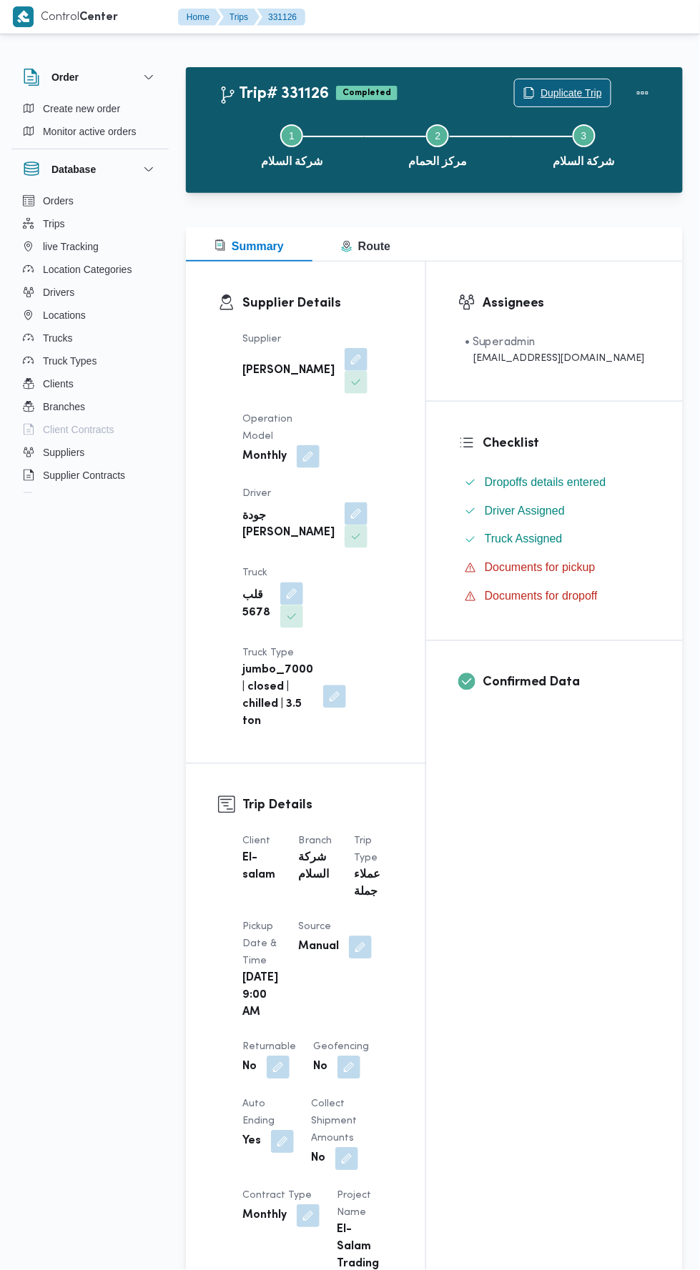
click at [572, 91] on span "Duplicate Trip" at bounding box center [570, 92] width 61 height 17
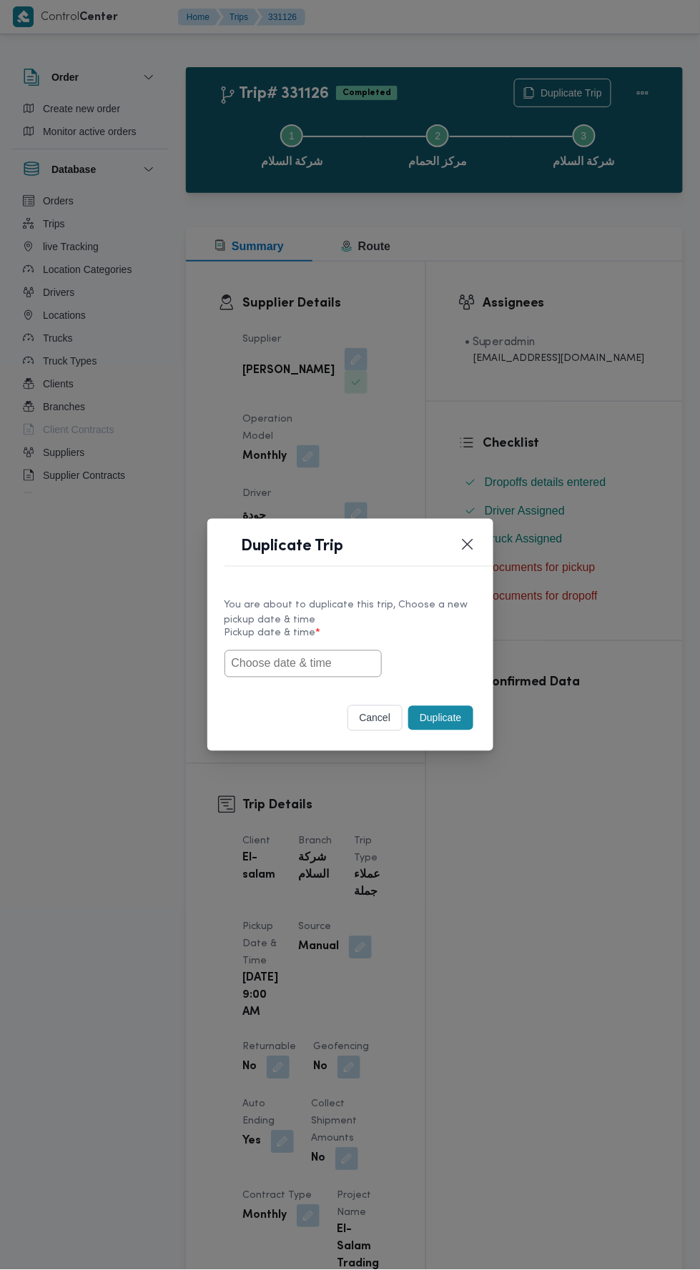
click at [325, 658] on input "text" at bounding box center [302, 663] width 157 height 27
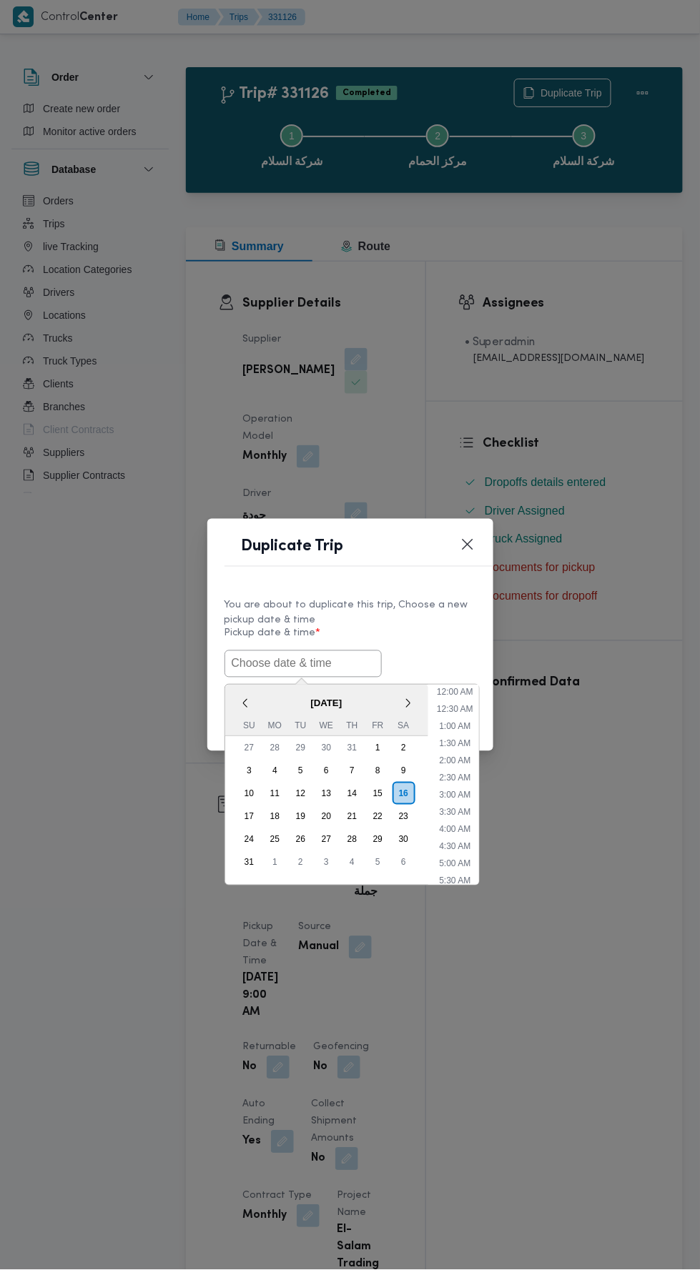
scroll to position [79, 0]
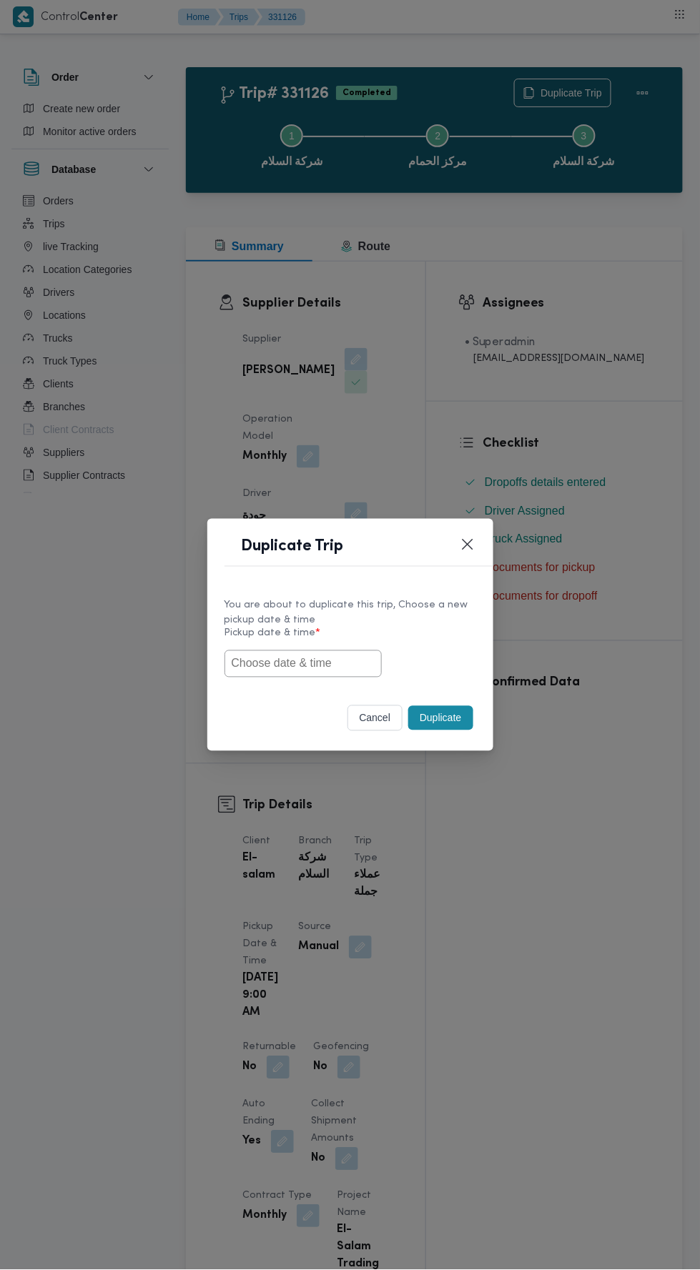
click at [347, 668] on input "text" at bounding box center [302, 663] width 157 height 27
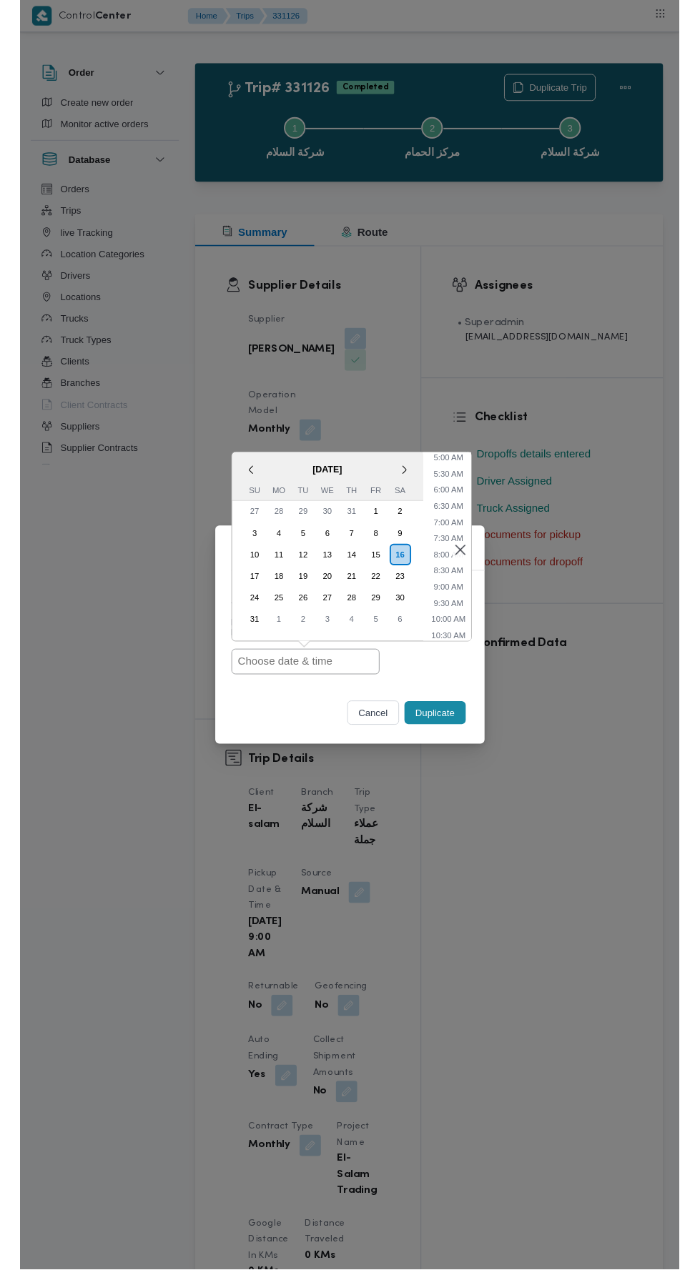
scroll to position [174, 0]
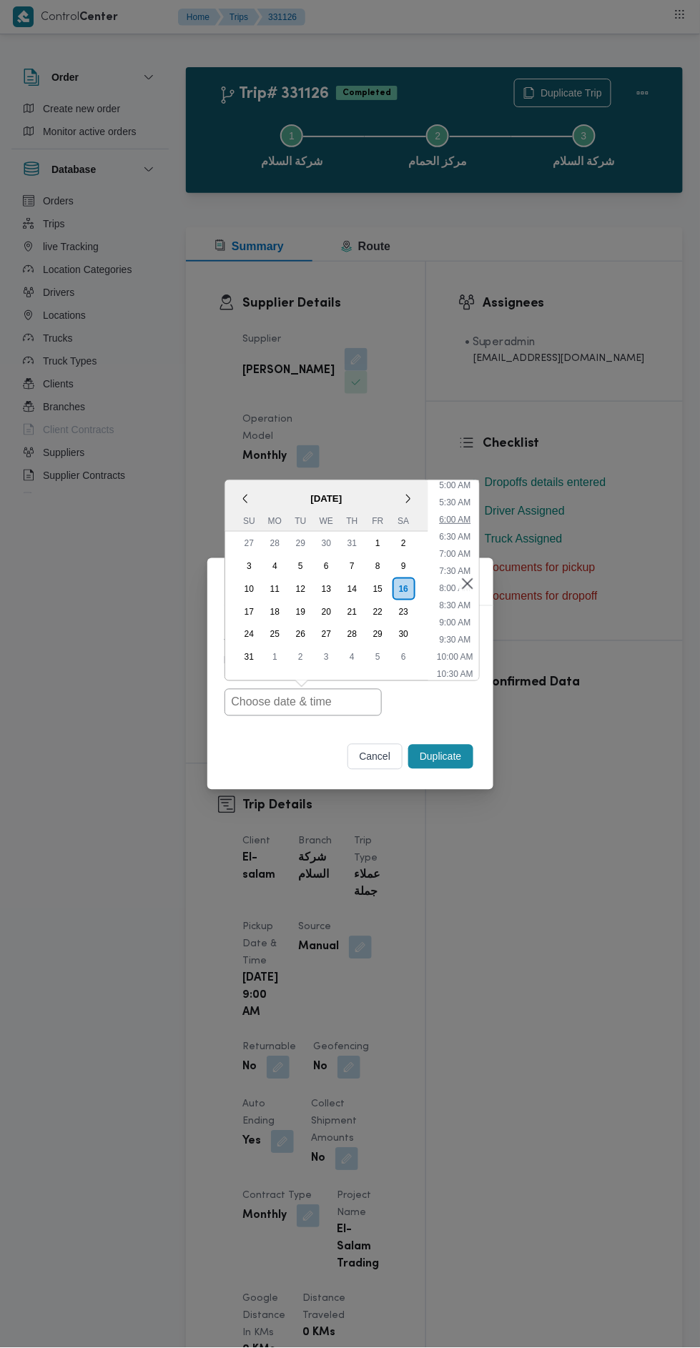
click at [453, 513] on li "6:00 AM" at bounding box center [454, 520] width 43 height 14
type input "16/08/2025 6:00AM"
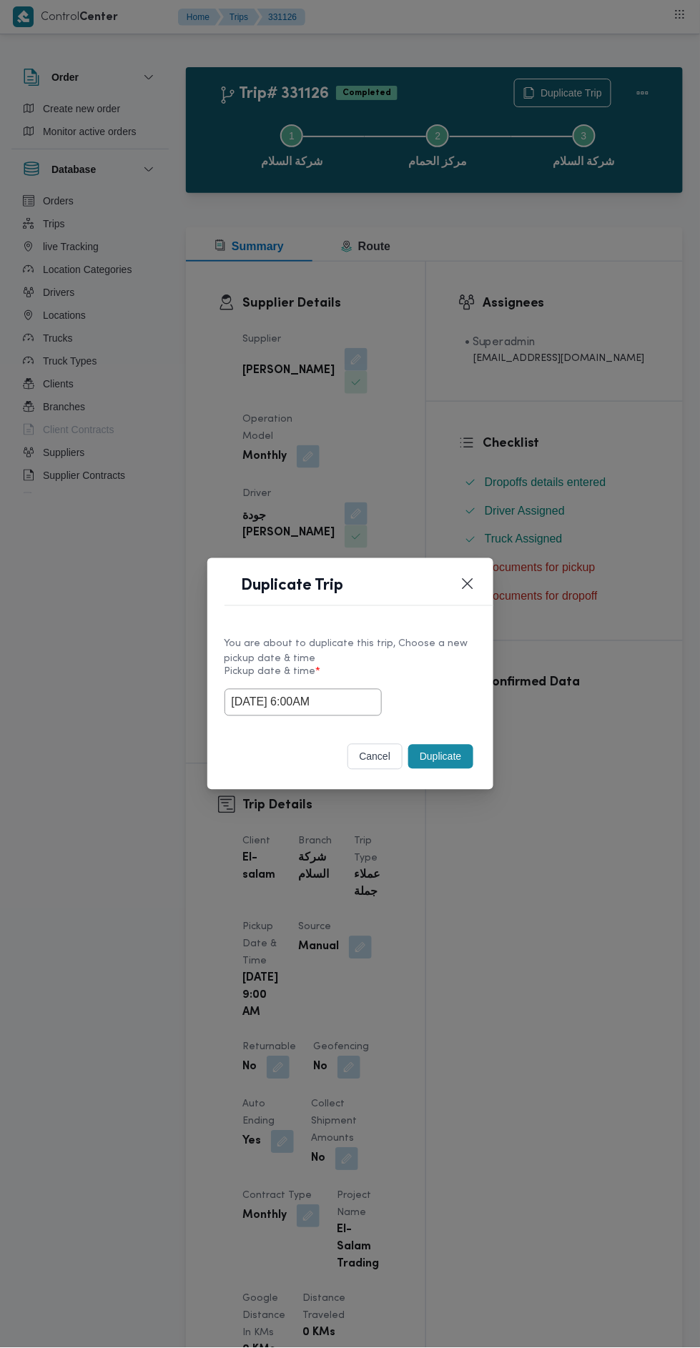
click at [436, 749] on button "Duplicate" at bounding box center [440, 757] width 64 height 24
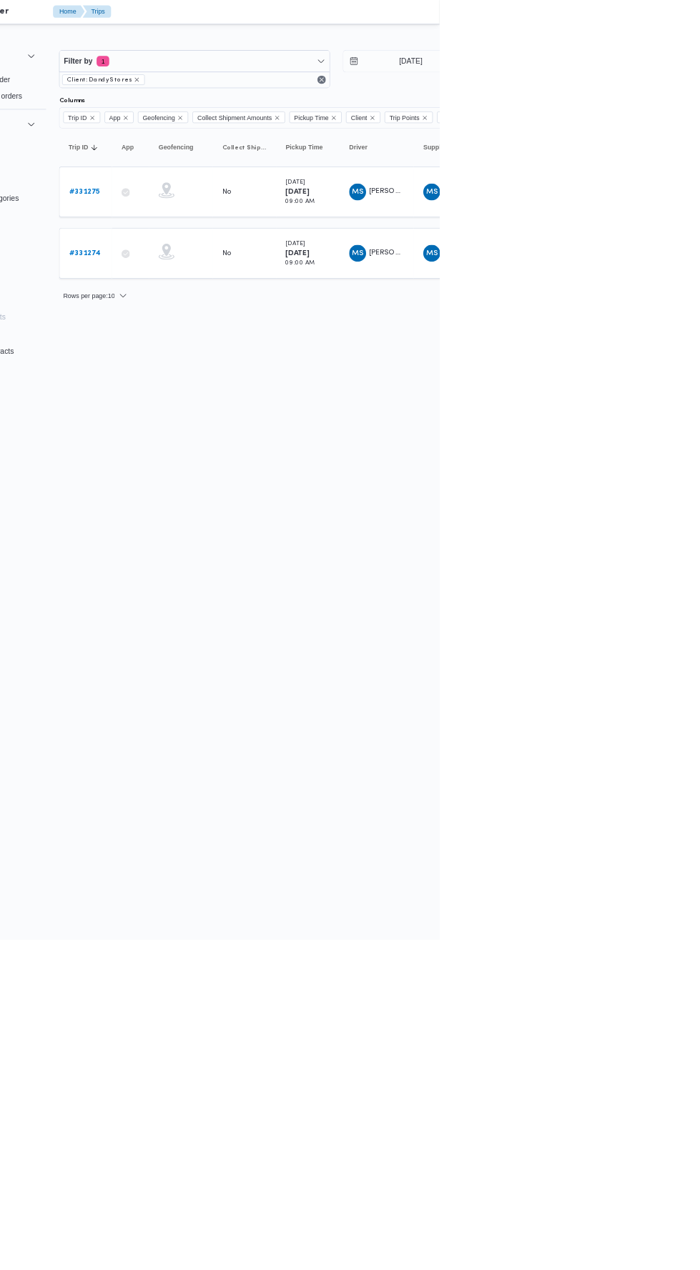
click at [225, 257] on b "# 331275" at bounding box center [220, 259] width 42 height 9
click at [224, 340] on b "# 331274" at bounding box center [220, 342] width 43 height 9
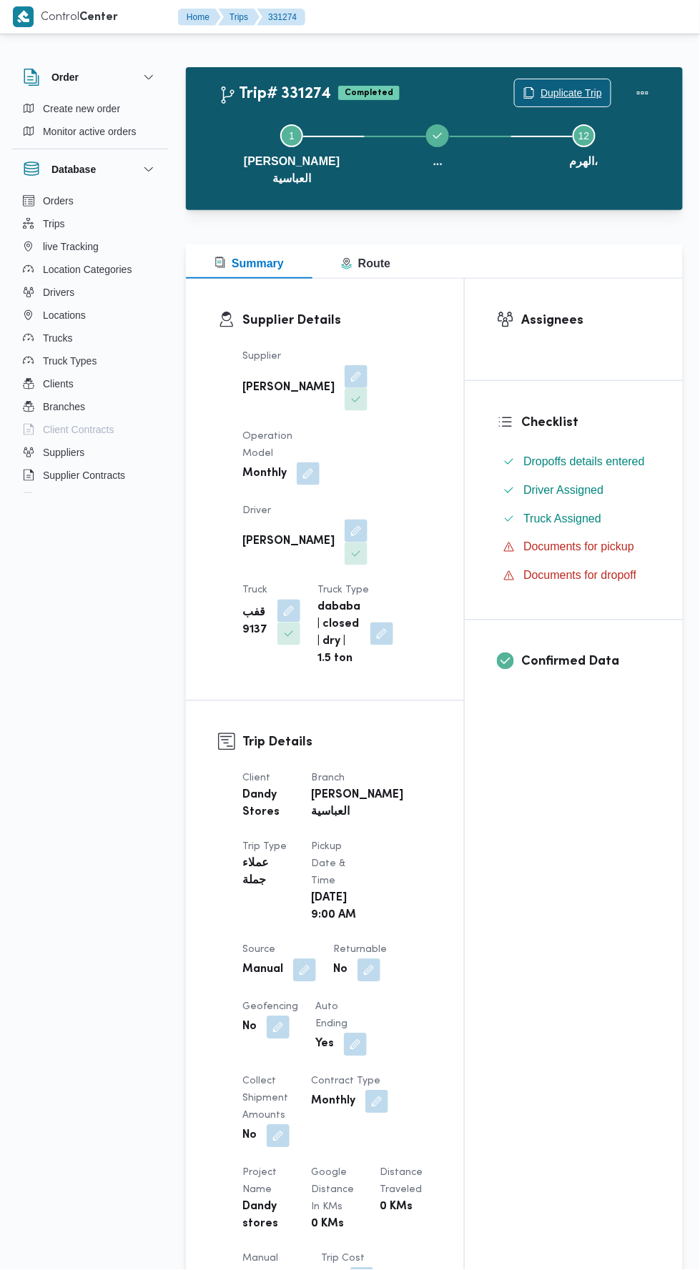
click at [558, 91] on span "Duplicate Trip" at bounding box center [570, 92] width 61 height 17
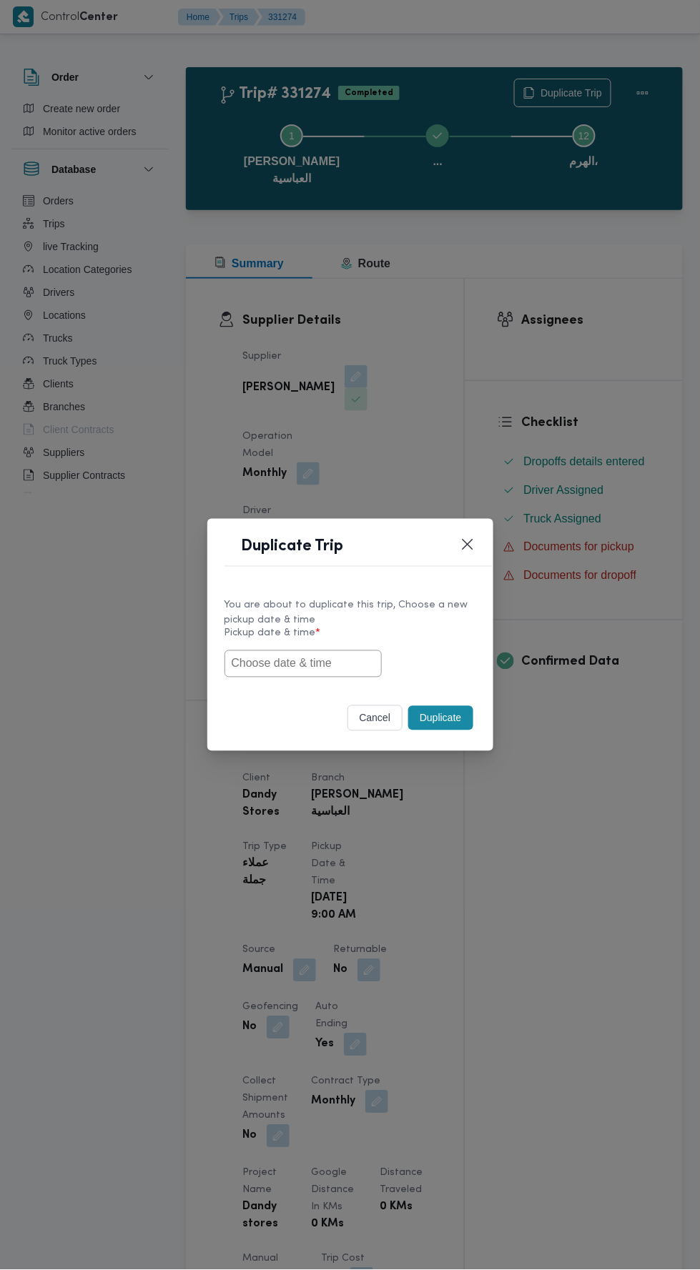
click at [319, 663] on input "text" at bounding box center [302, 663] width 157 height 27
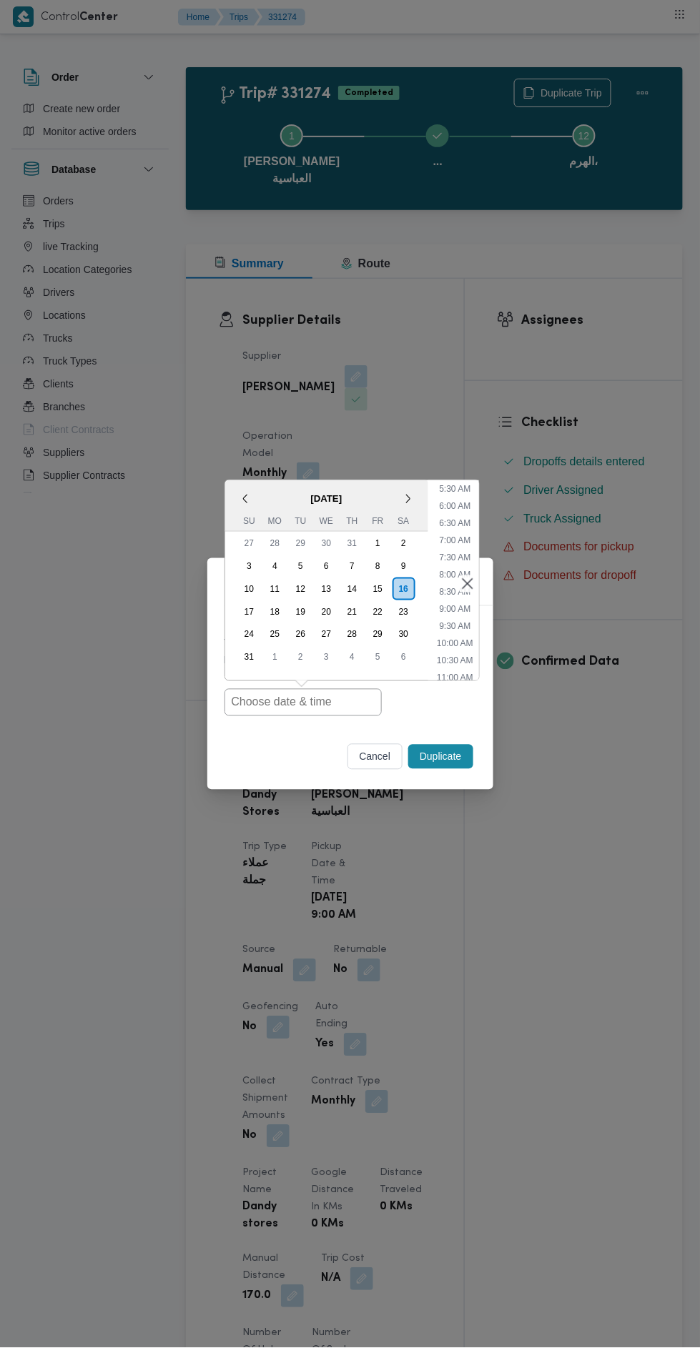
scroll to position [202, 0]
click at [447, 598] on li "9:00 AM" at bounding box center [454, 595] width 43 height 14
type input "[DATE] 9:00AM"
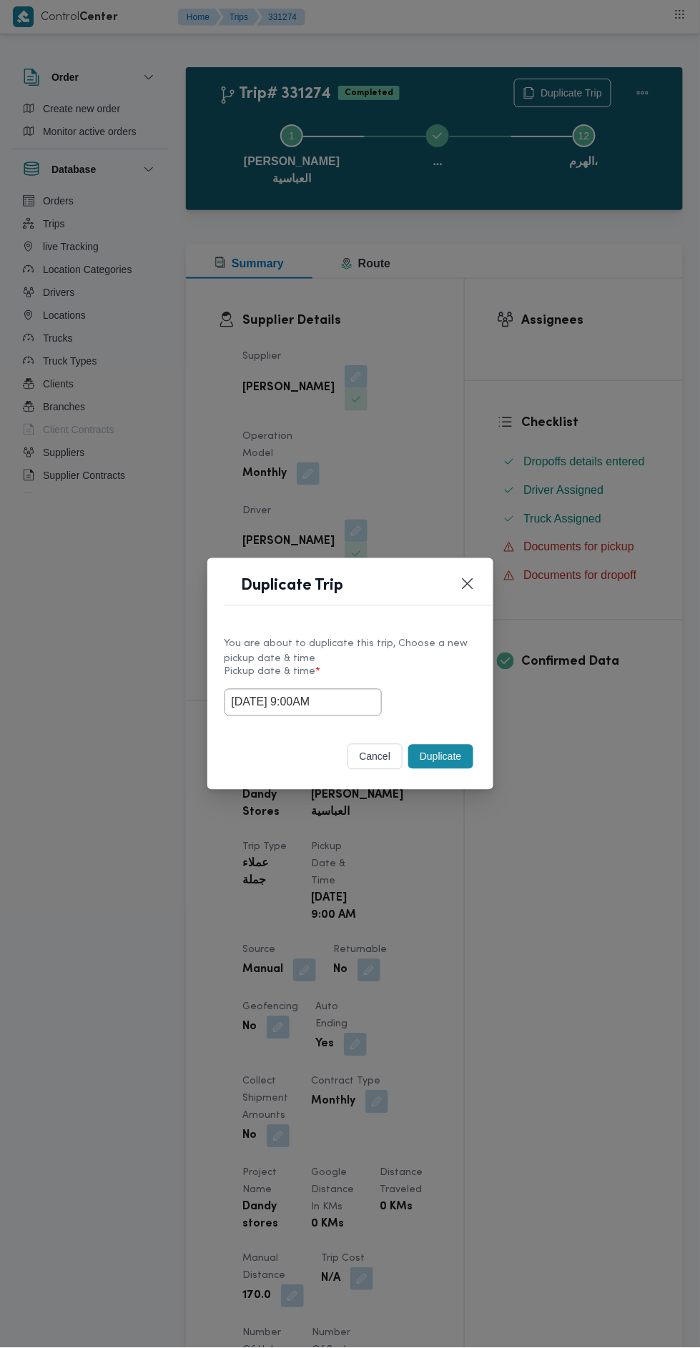
click at [442, 756] on button "Duplicate" at bounding box center [440, 757] width 64 height 24
